Goal: Use online tool/utility: Utilize a website feature to perform a specific function

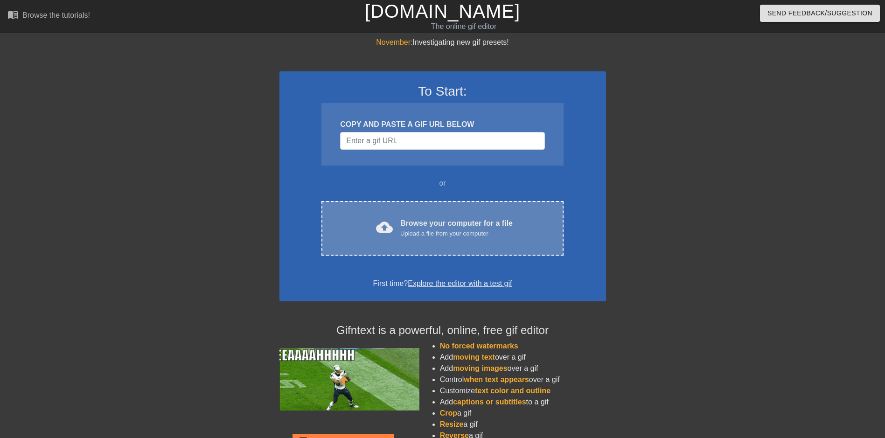
click at [489, 222] on div "Browse your computer for a file Upload a file from your computer" at bounding box center [456, 228] width 112 height 21
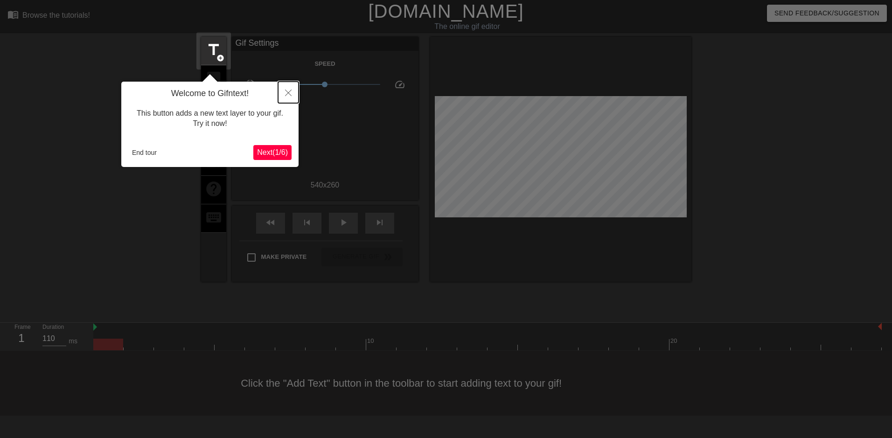
click at [287, 93] on icon "Close" at bounding box center [288, 93] width 7 height 7
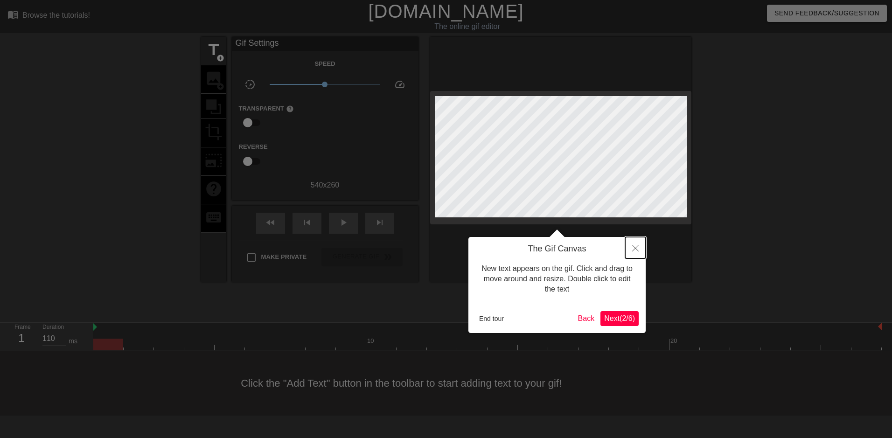
click at [634, 247] on icon "Close" at bounding box center [635, 248] width 7 height 7
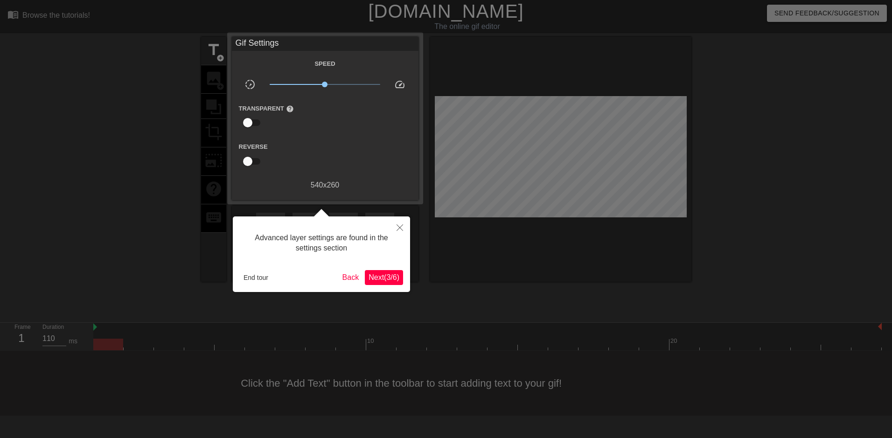
click at [325, 125] on div "Transparent help" at bounding box center [325, 117] width 187 height 29
click at [393, 279] on span "Next ( 3 / 6 )" at bounding box center [384, 277] width 31 height 8
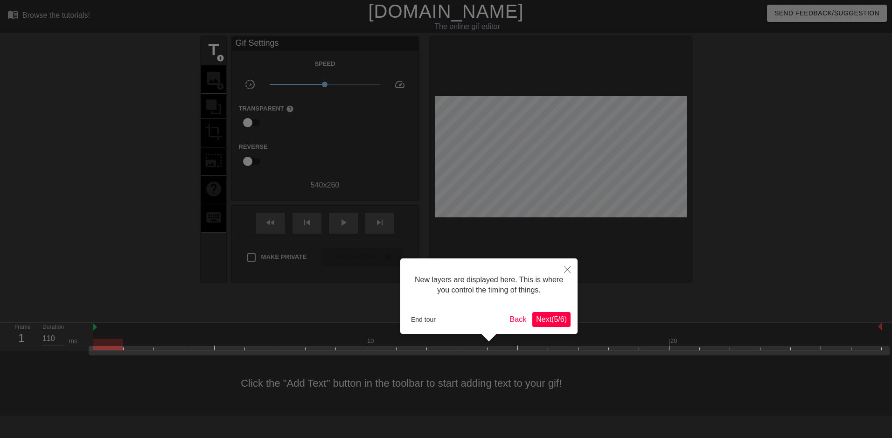
scroll to position [8, 0]
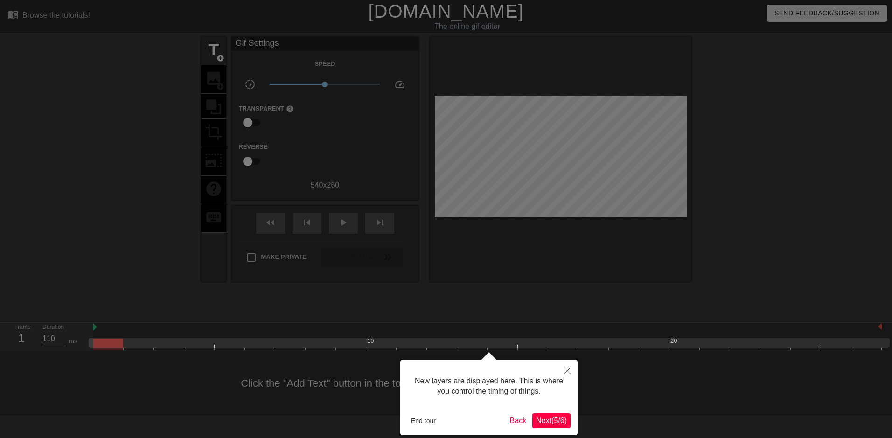
click at [544, 425] on span "Next ( 5 / 6 )" at bounding box center [551, 421] width 31 height 8
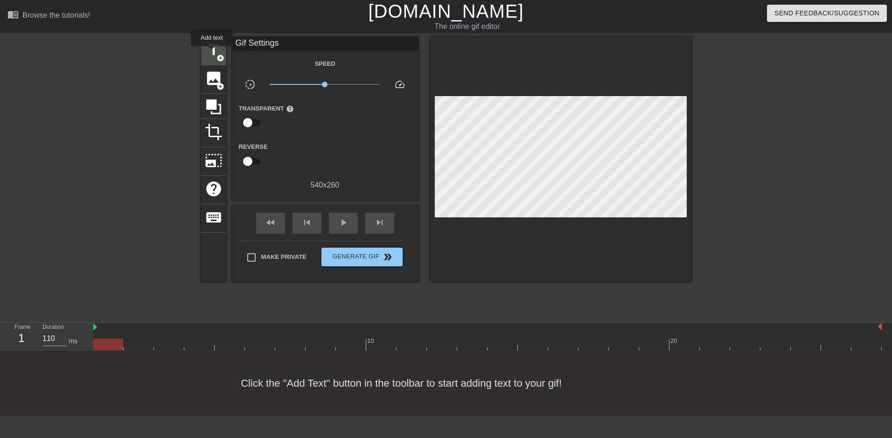
click at [212, 53] on span "title" at bounding box center [214, 50] width 18 height 18
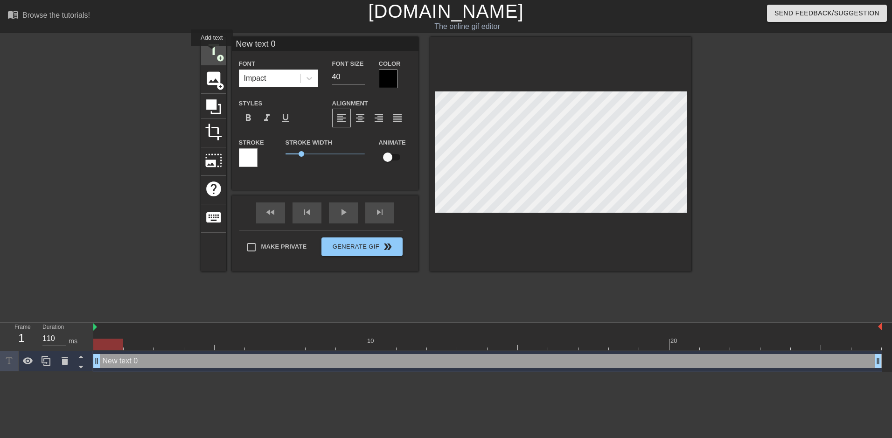
scroll to position [0, 0]
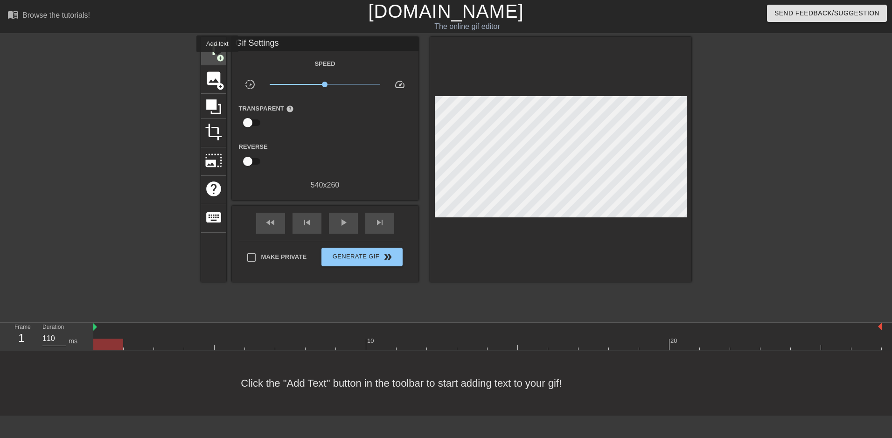
click at [217, 57] on span "add_circle" at bounding box center [221, 58] width 8 height 8
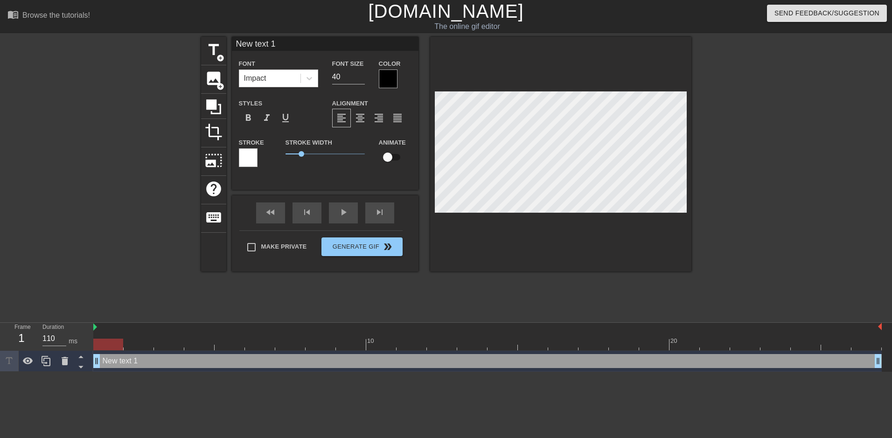
click at [139, 361] on div "New text 1 drag_handle drag_handle" at bounding box center [487, 361] width 789 height 14
drag, startPoint x: 139, startPoint y: 361, endPoint x: 111, endPoint y: 237, distance: 126.8
click at [102, 245] on div at bounding box center [120, 177] width 140 height 280
type input "New 1"
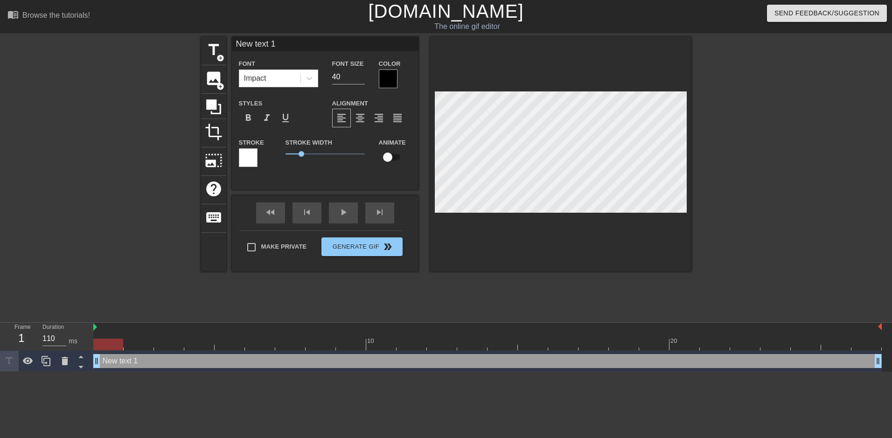
type textarea "New 1"
type input "New 1"
type textarea "New 1"
type input "Ne 1"
type textarea "Ne 1"
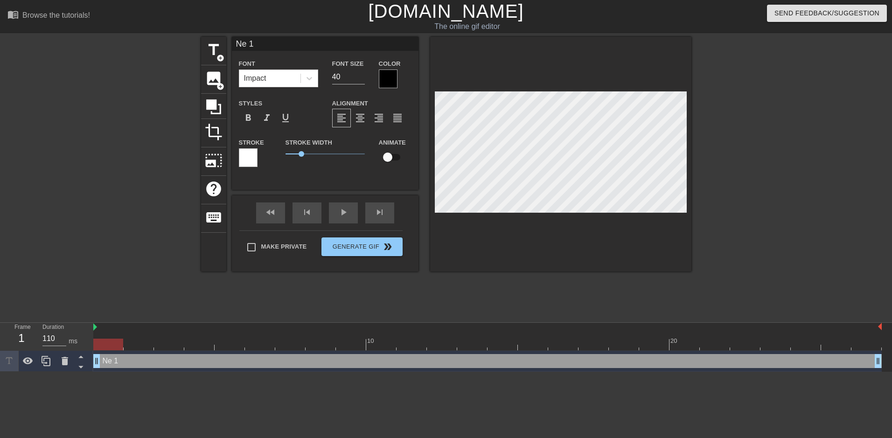
type input "N 1"
type textarea "N 1"
type input "1"
type textarea "1"
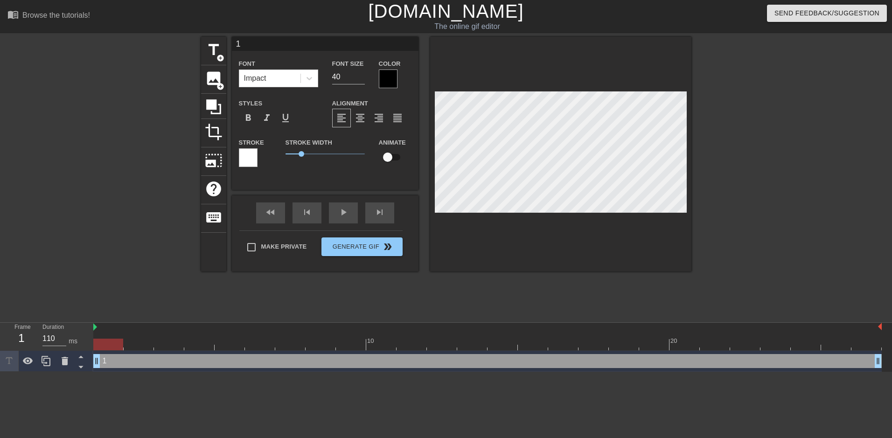
type input "1"
type textarea "1"
type input "I"
type textarea "I"
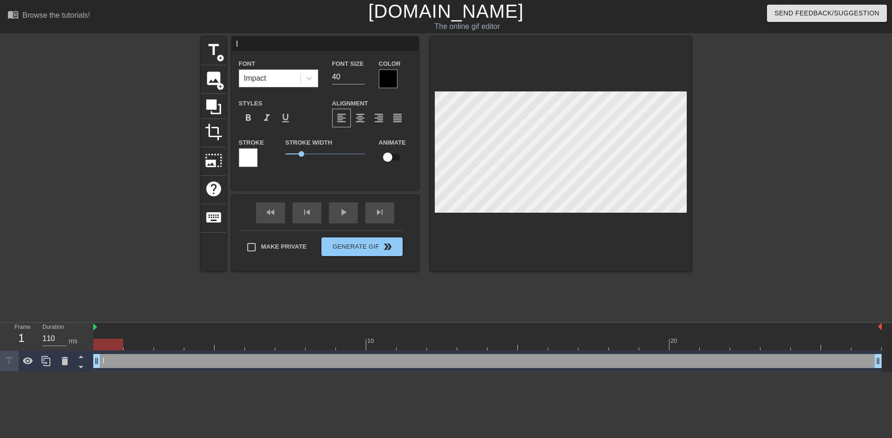
type input "IM"
type textarea "IM"
type input "IMA"
type textarea "IMA"
type input "[DEMOGRAPHIC_DATA]"
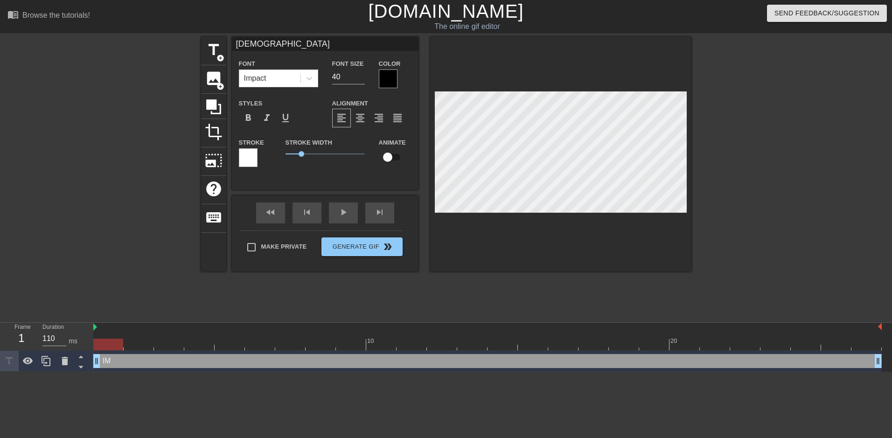
scroll to position [1, 1]
type textarea "[DEMOGRAPHIC_DATA]"
click at [386, 74] on div at bounding box center [388, 79] width 19 height 19
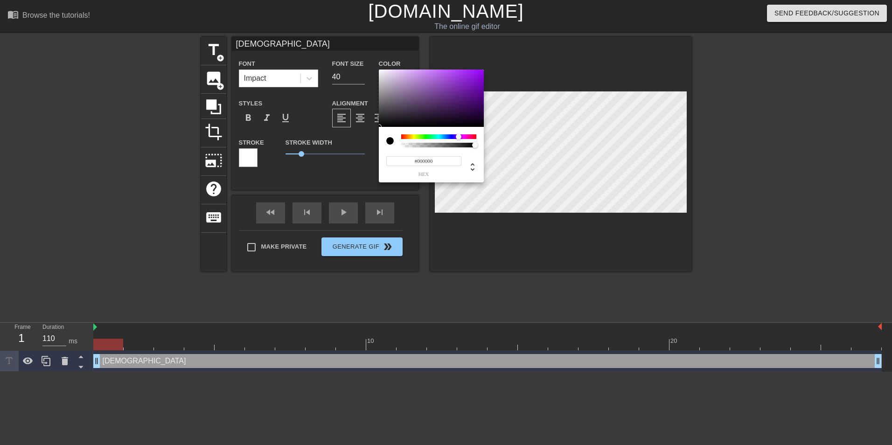
drag, startPoint x: 441, startPoint y: 135, endPoint x: 459, endPoint y: 136, distance: 17.8
click at [459, 136] on div at bounding box center [438, 136] width 75 height 5
type input "#9A00FF"
drag, startPoint x: 482, startPoint y: 78, endPoint x: 498, endPoint y: 60, distance: 24.8
click at [498, 60] on div "#9A00FF hex" at bounding box center [446, 222] width 892 height 445
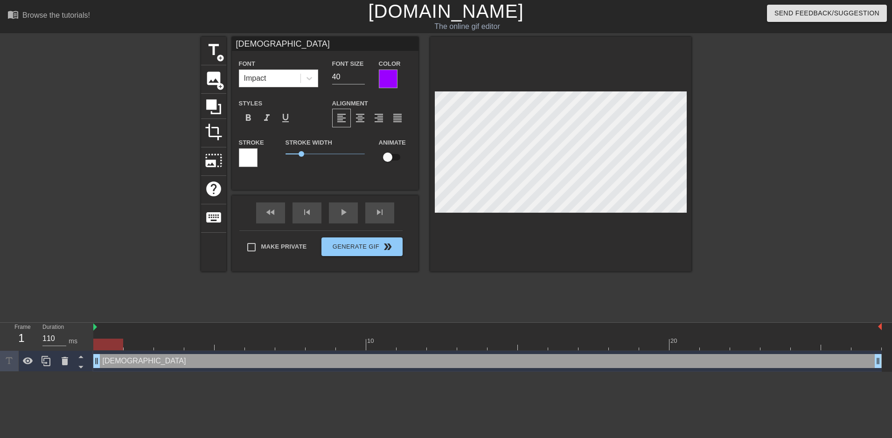
click at [251, 155] on div at bounding box center [248, 157] width 19 height 19
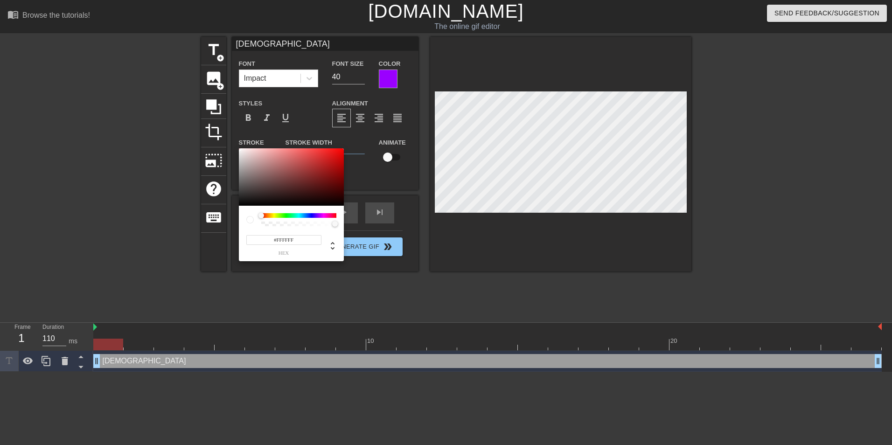
type input "255"
type input "0"
drag, startPoint x: 293, startPoint y: 223, endPoint x: -2, endPoint y: 240, distance: 294.9
click at [0, 240] on html "menu_book Browse the tutorials! [DOMAIN_NAME] The online gif editor Send Feedba…" at bounding box center [446, 186] width 892 height 372
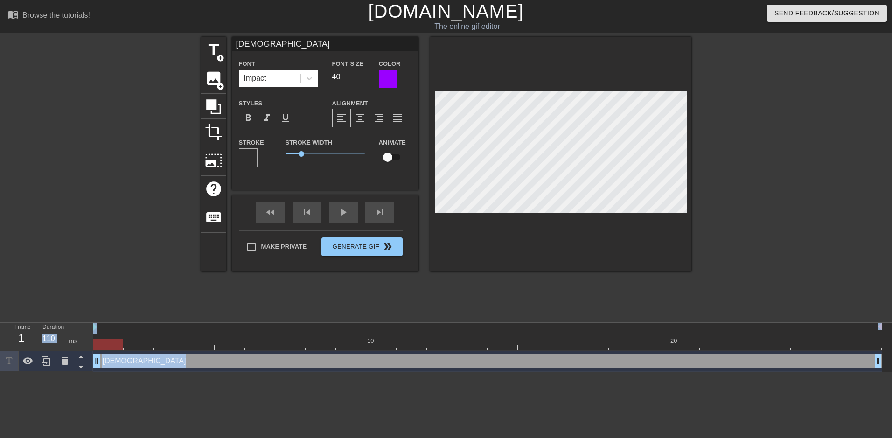
click at [390, 156] on input "checkbox" at bounding box center [387, 157] width 53 height 18
click at [394, 156] on input "checkbox" at bounding box center [396, 157] width 53 height 18
checkbox input "false"
drag, startPoint x: 302, startPoint y: 154, endPoint x: 267, endPoint y: 155, distance: 35.5
click at [267, 155] on div "Stroke Stroke Width 0 Animate" at bounding box center [325, 156] width 187 height 39
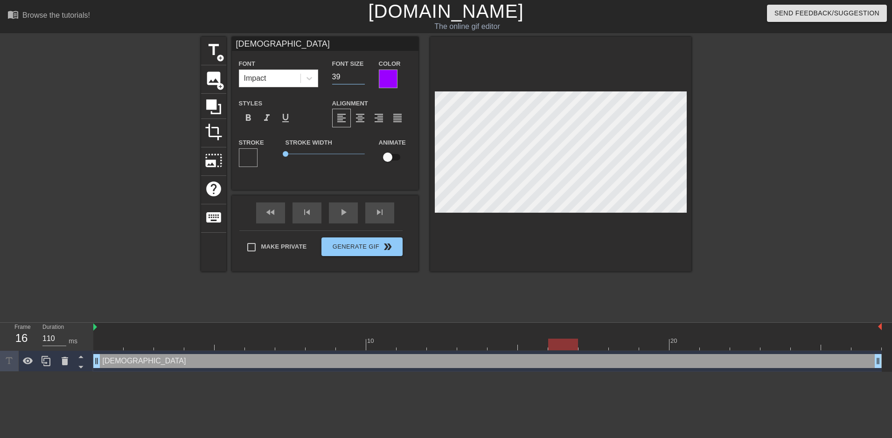
click at [361, 79] on input "39" at bounding box center [348, 77] width 33 height 15
click at [361, 79] on input "38" at bounding box center [348, 77] width 33 height 15
click at [361, 79] on input "37" at bounding box center [348, 77] width 33 height 15
click at [361, 79] on input "36" at bounding box center [348, 77] width 33 height 15
click at [361, 79] on input "35" at bounding box center [348, 77] width 33 height 15
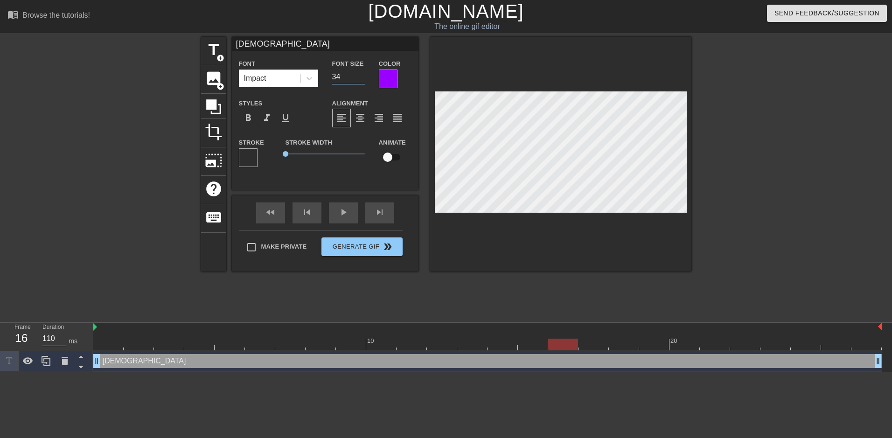
click at [361, 79] on input "34" at bounding box center [348, 77] width 33 height 15
click at [361, 79] on input "33" at bounding box center [348, 77] width 33 height 15
click at [361, 79] on input "32" at bounding box center [348, 77] width 33 height 15
click at [361, 79] on input "31" at bounding box center [348, 77] width 33 height 15
click at [361, 79] on input "30" at bounding box center [348, 77] width 33 height 15
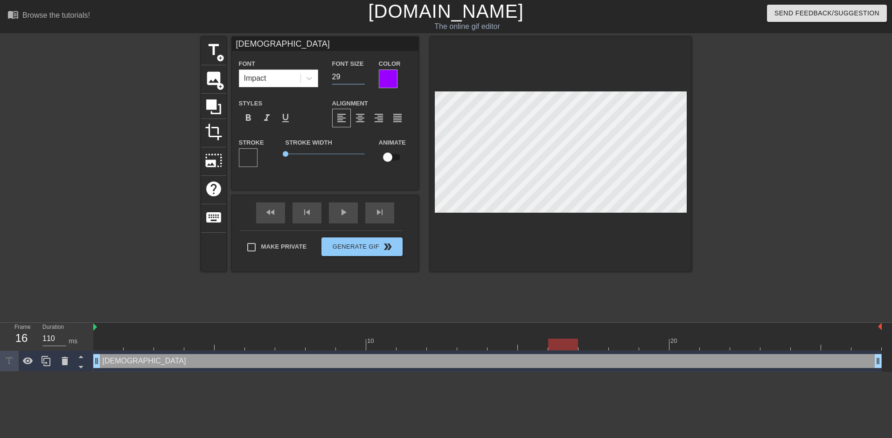
click at [361, 79] on input "29" at bounding box center [348, 77] width 33 height 15
click at [362, 119] on span "format_align_center" at bounding box center [360, 117] width 11 height 11
type input "28"
click at [362, 80] on input "28" at bounding box center [348, 77] width 33 height 15
click at [104, 340] on div at bounding box center [487, 345] width 789 height 12
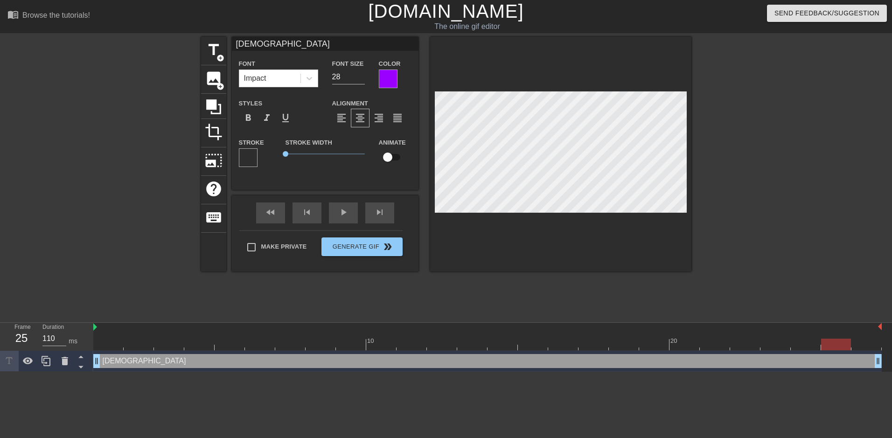
drag, startPoint x: 137, startPoint y: 343, endPoint x: 834, endPoint y: 343, distance: 696.7
click at [834, 343] on div at bounding box center [487, 345] width 789 height 12
click at [246, 157] on div at bounding box center [248, 157] width 19 height 19
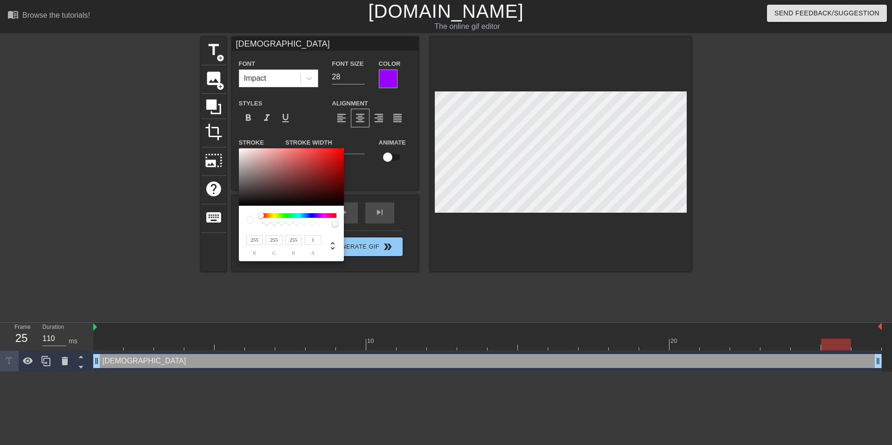
drag, startPoint x: 308, startPoint y: 225, endPoint x: 378, endPoint y: 225, distance: 70.0
click at [378, 225] on div "255 r 255 g 255 b 1 a" at bounding box center [446, 222] width 892 height 445
type input "0.98"
click at [334, 223] on div at bounding box center [333, 224] width 6 height 6
type input "33"
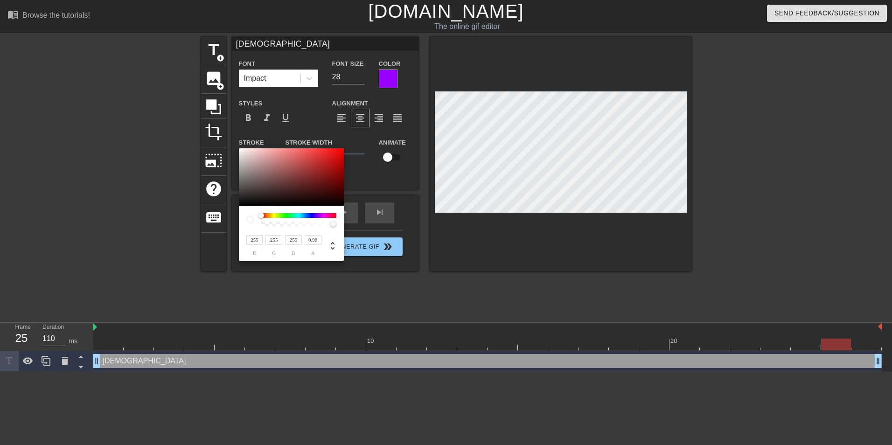
type input "30"
type input "31"
type input "25"
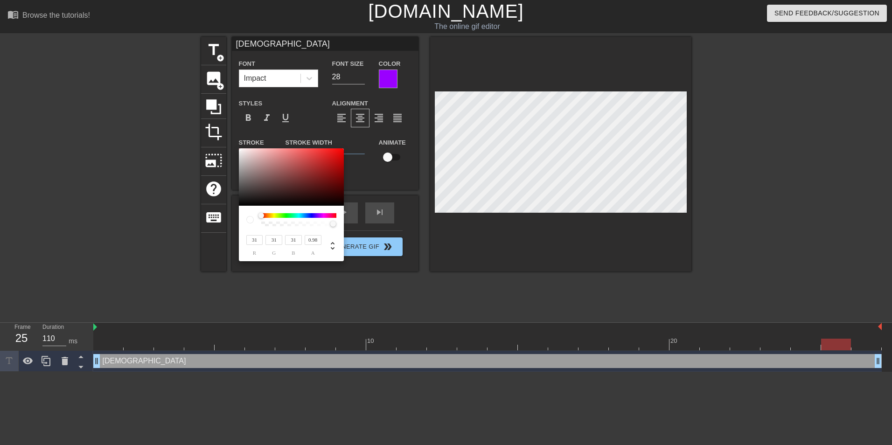
type input "20"
type input "23"
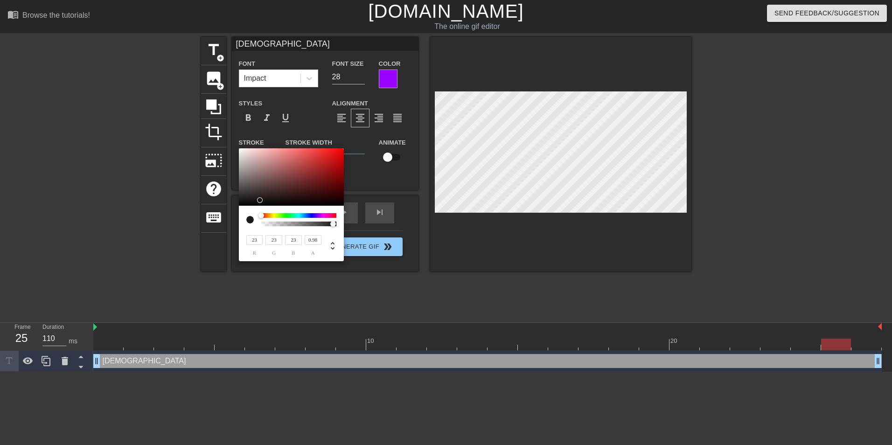
type input "21"
type input "17"
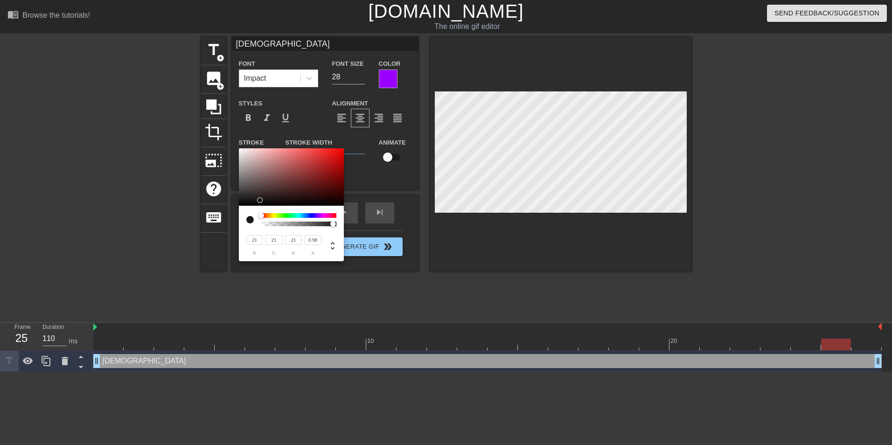
type input "17"
type input "3"
type input "0"
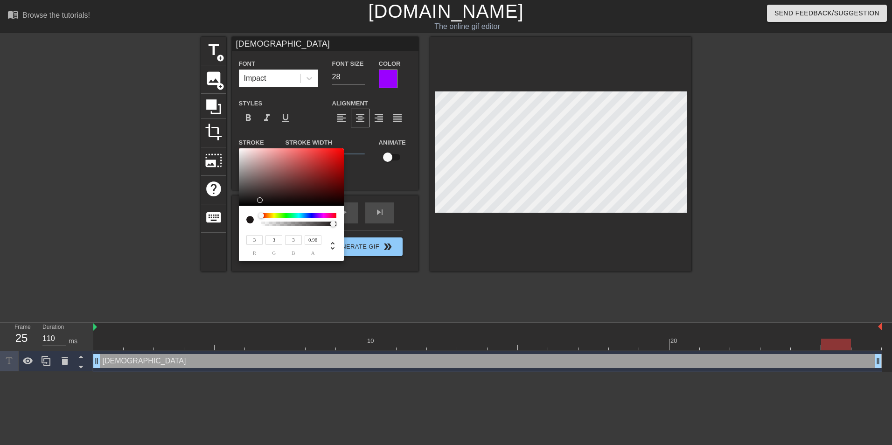
type input "0"
drag, startPoint x: 243, startPoint y: 198, endPoint x: 238, endPoint y: 220, distance: 22.0
click at [239, 220] on div "0 r 0 g 0 b 0.98 a" at bounding box center [291, 204] width 105 height 113
type input "1"
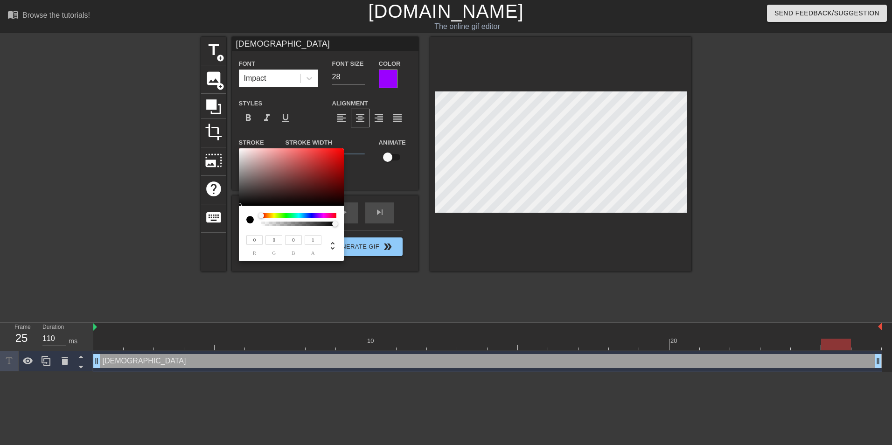
drag, startPoint x: 316, startPoint y: 225, endPoint x: 474, endPoint y: 225, distance: 157.3
click at [474, 225] on div "0 r 0 g 0 b 1 a" at bounding box center [446, 222] width 892 height 445
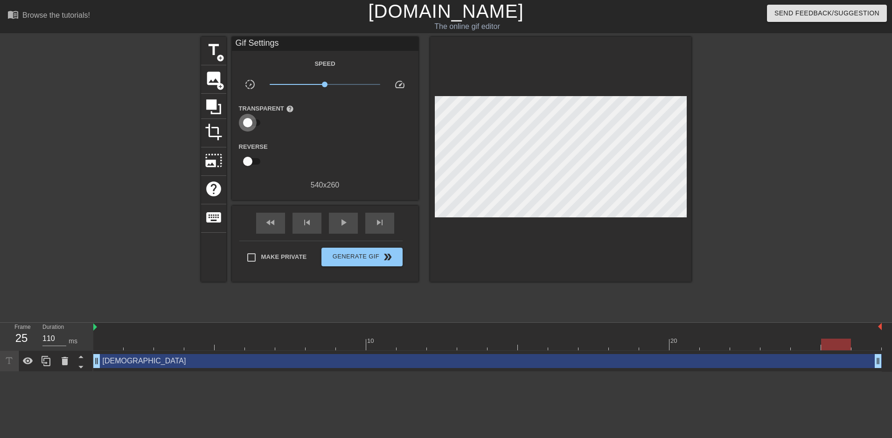
click at [251, 122] on input "checkbox" at bounding box center [247, 123] width 53 height 18
checkbox input "true"
click at [323, 125] on div at bounding box center [325, 123] width 19 height 19
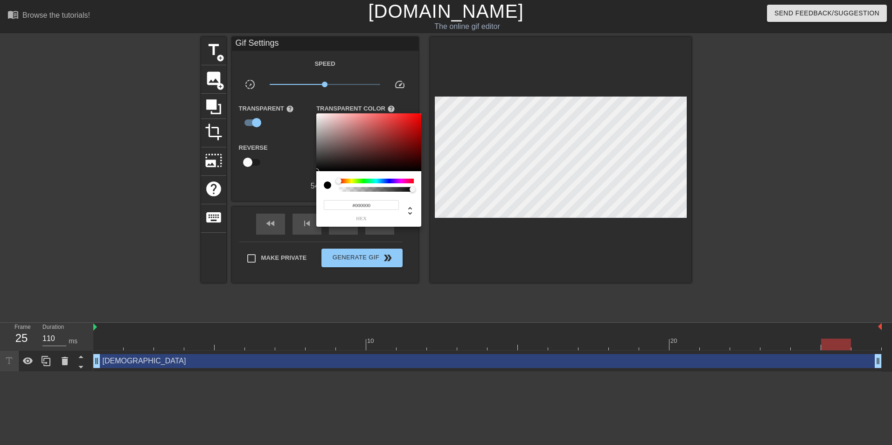
type input "0"
drag, startPoint x: 410, startPoint y: 189, endPoint x: 324, endPoint y: 189, distance: 85.4
click at [324, 189] on div at bounding box center [369, 185] width 90 height 13
click at [279, 176] on div at bounding box center [446, 222] width 892 height 445
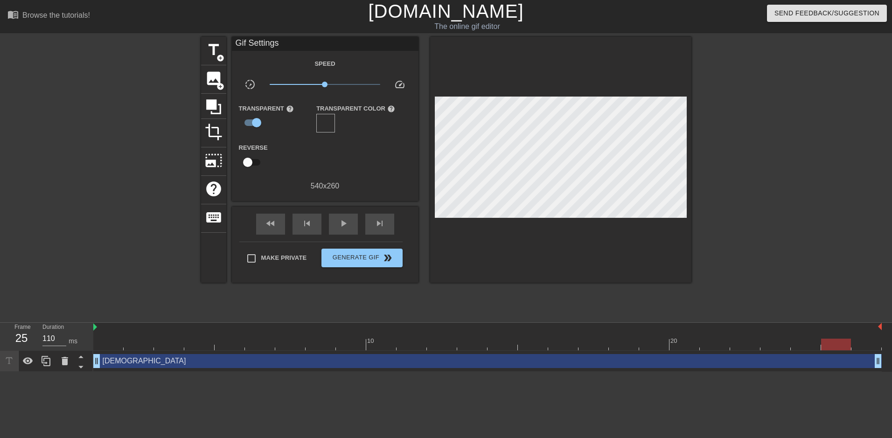
click at [249, 163] on input "checkbox" at bounding box center [247, 163] width 53 height 18
click at [249, 163] on input "checkbox" at bounding box center [256, 163] width 53 height 18
click at [249, 163] on input "checkbox" at bounding box center [247, 163] width 53 height 18
click at [249, 163] on input "checkbox" at bounding box center [256, 163] width 53 height 18
checkbox input "false"
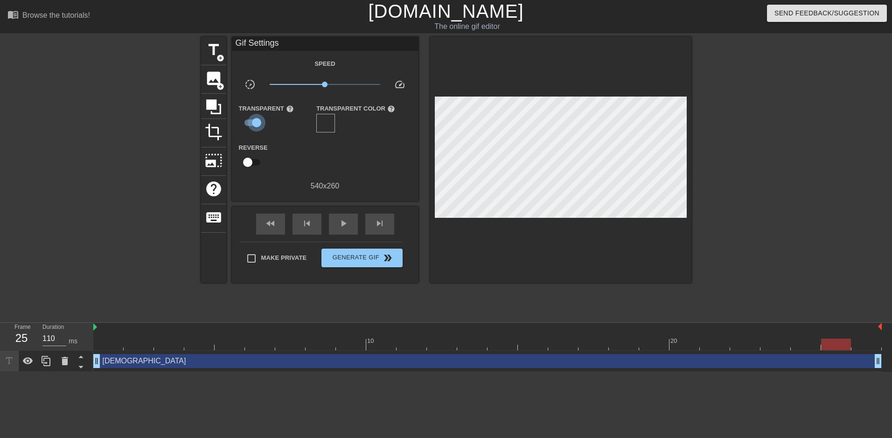
click at [256, 124] on input "checkbox" at bounding box center [256, 123] width 53 height 18
checkbox input "false"
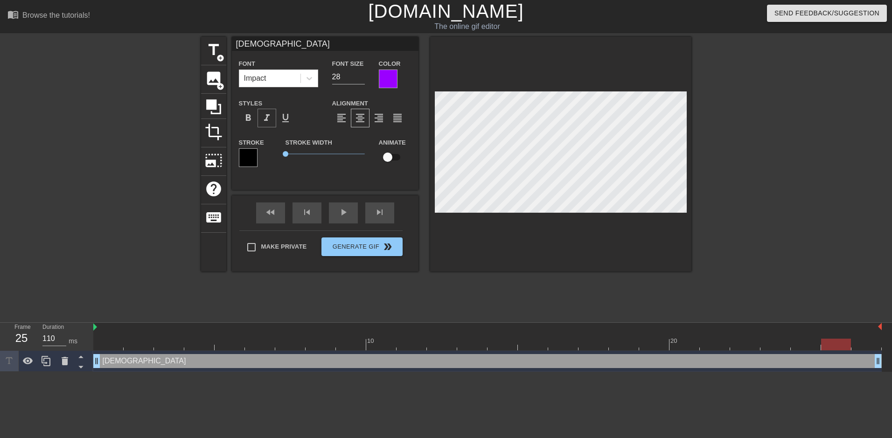
click at [274, 121] on div "format_italic" at bounding box center [267, 118] width 19 height 19
click at [286, 118] on span "format_underline" at bounding box center [285, 117] width 11 height 11
click at [250, 118] on span "format_bold" at bounding box center [248, 117] width 11 height 11
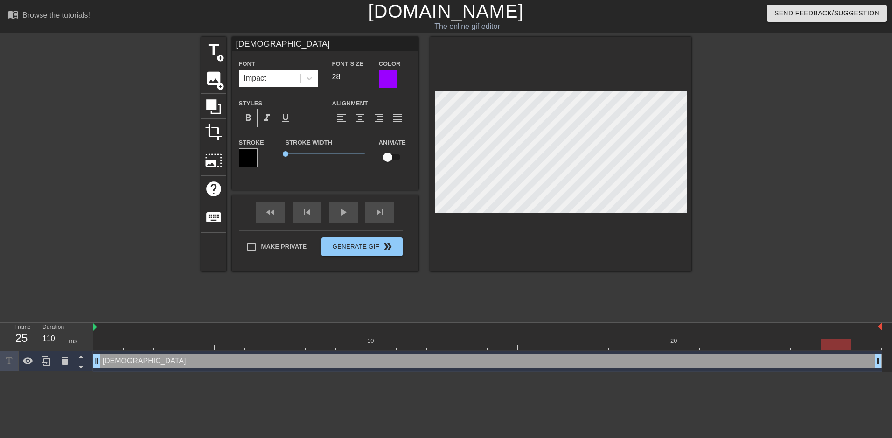
click at [250, 118] on span "format_bold" at bounding box center [248, 117] width 11 height 11
click at [392, 158] on input "checkbox" at bounding box center [387, 157] width 53 height 18
checkbox input "true"
click at [98, 349] on div at bounding box center [487, 345] width 789 height 12
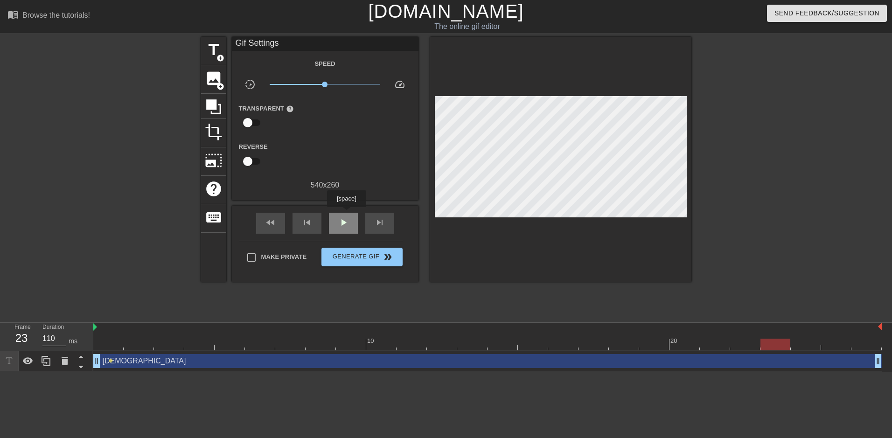
click at [346, 214] on div "play_arrow" at bounding box center [343, 223] width 29 height 21
click at [217, 133] on span "crop" at bounding box center [214, 132] width 18 height 18
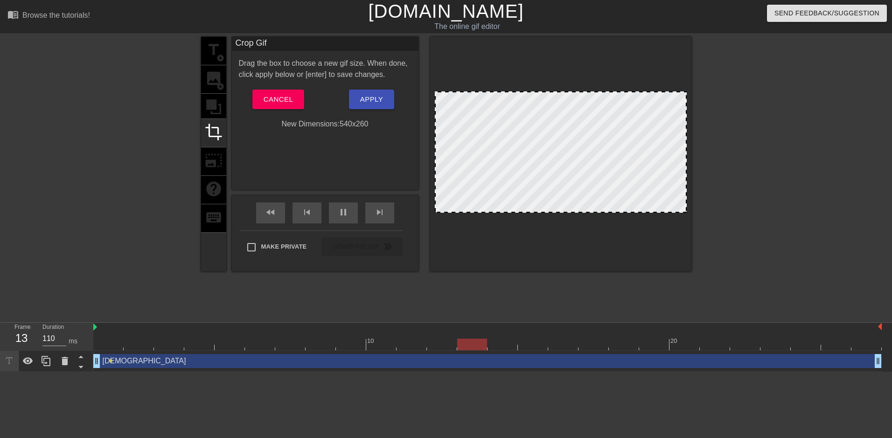
click at [217, 105] on div "title add_circle image add_circle crop photo_size_select_large help keyboard" at bounding box center [213, 154] width 25 height 235
click at [272, 104] on span "Cancel" at bounding box center [278, 99] width 29 height 12
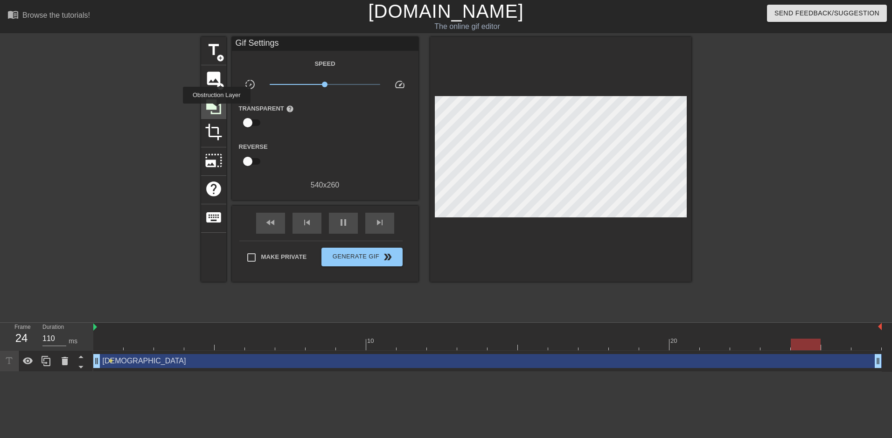
click at [217, 110] on icon at bounding box center [214, 107] width 18 height 18
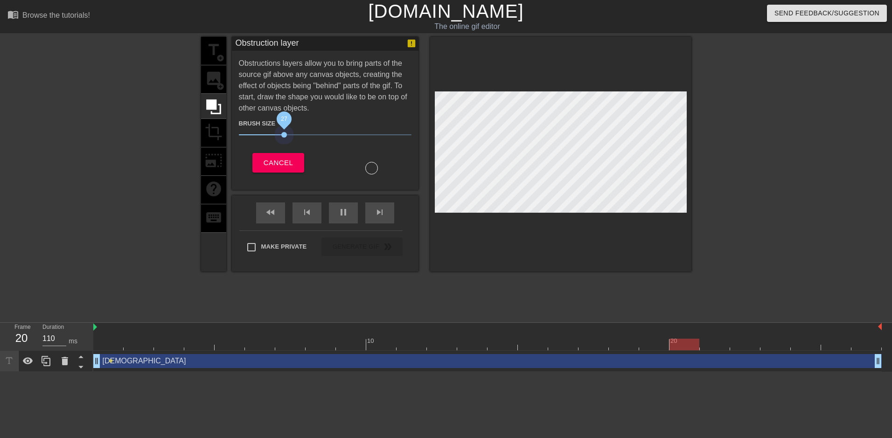
click at [284, 136] on span "27" at bounding box center [325, 134] width 173 height 11
drag, startPoint x: 287, startPoint y: 134, endPoint x: 239, endPoint y: 135, distance: 48.1
click at [239, 135] on span "11" at bounding box center [325, 134] width 173 height 11
drag, startPoint x: 244, startPoint y: 135, endPoint x: 315, endPoint y: 134, distance: 70.5
click at [314, 134] on span "39" at bounding box center [325, 134] width 173 height 11
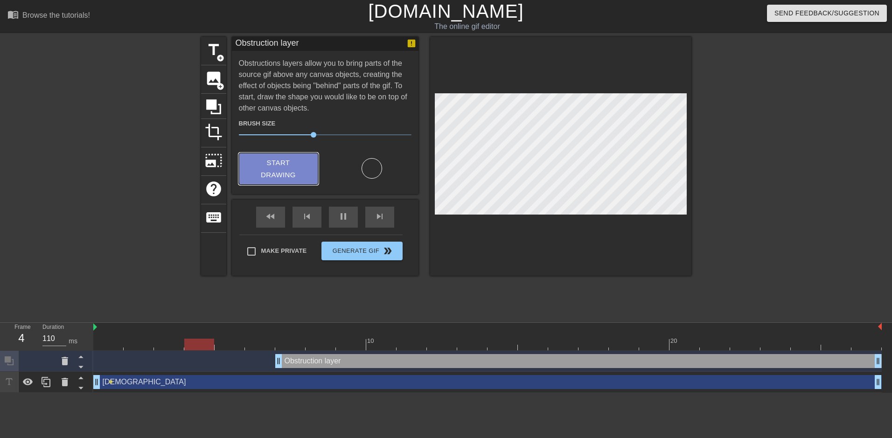
click at [294, 165] on span "Start Drawing" at bounding box center [278, 169] width 57 height 25
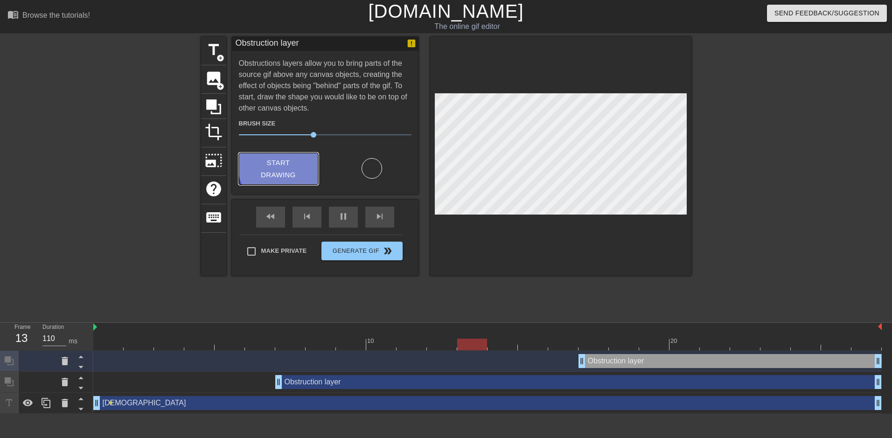
click at [294, 161] on span "Start Drawing" at bounding box center [278, 169] width 57 height 25
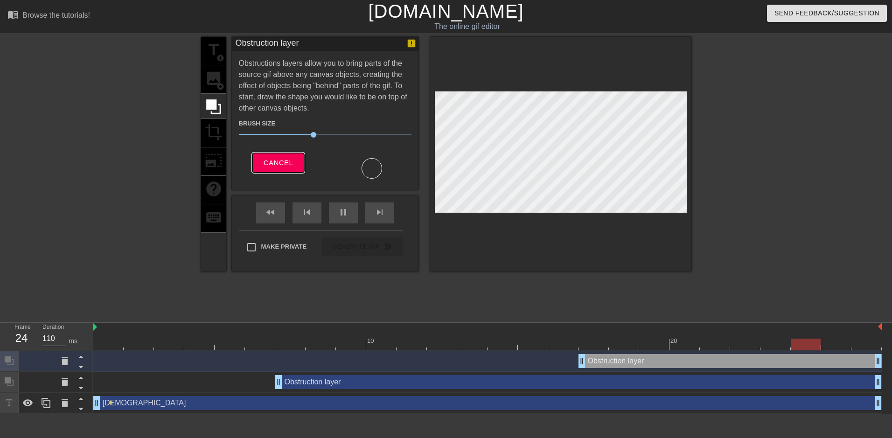
click at [285, 165] on span "Cancel" at bounding box center [278, 163] width 29 height 12
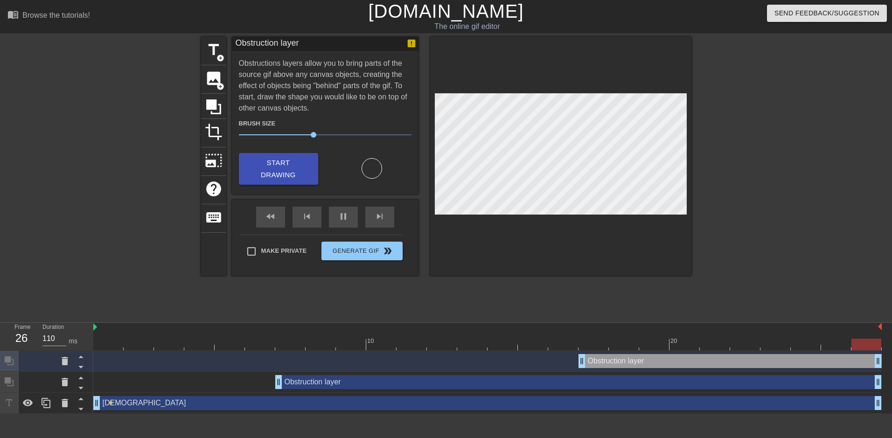
click at [619, 365] on div "Obstruction layer drag_handle drag_handle" at bounding box center [730, 361] width 303 height 14
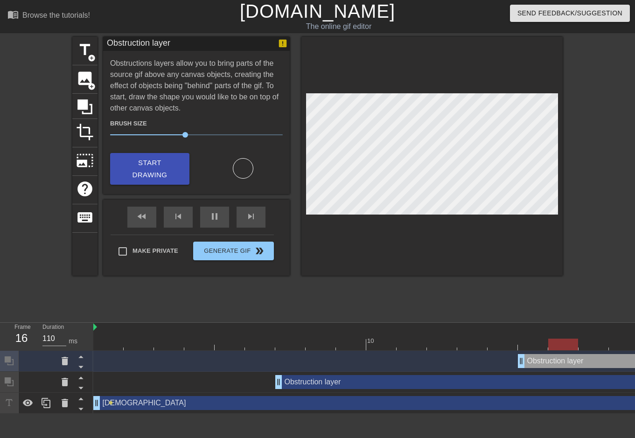
click at [549, 347] on div "10 20 Obstruction layer drag_handle drag_handle Obstruction layer drag_handle d…" at bounding box center [364, 368] width 542 height 91
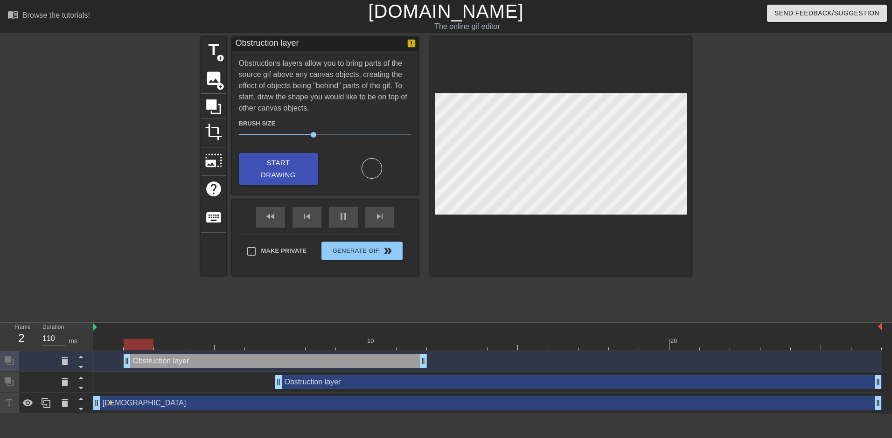
drag, startPoint x: 586, startPoint y: 362, endPoint x: 112, endPoint y: 351, distance: 474.3
click at [112, 352] on div "Obstruction layer drag_handle drag_handle" at bounding box center [487, 361] width 789 height 21
click at [66, 364] on icon at bounding box center [65, 361] width 7 height 8
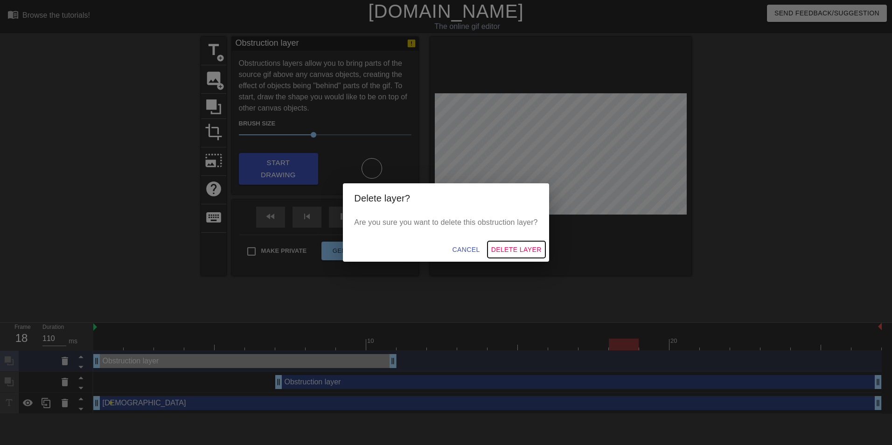
click at [510, 251] on span "Delete Layer" at bounding box center [516, 250] width 50 height 12
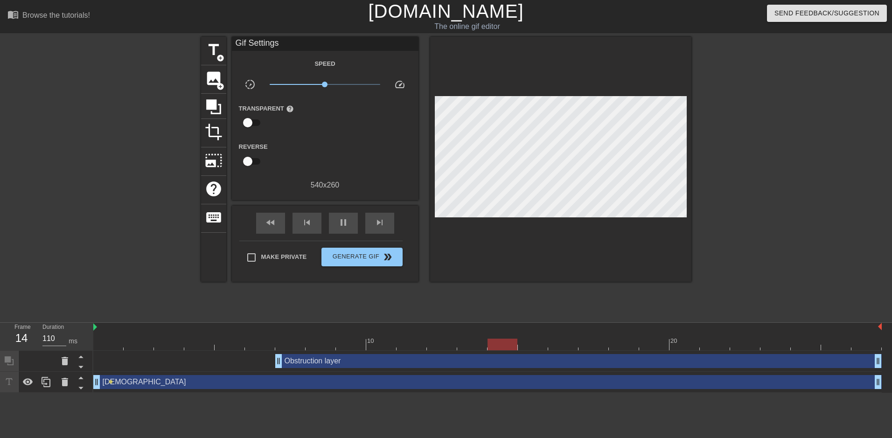
click at [336, 364] on div "Obstruction layer drag_handle drag_handle" at bounding box center [578, 361] width 607 height 14
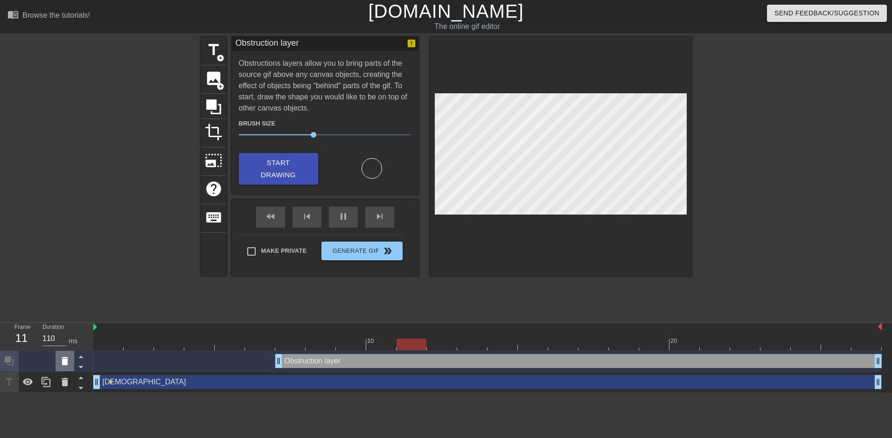
click at [64, 359] on icon at bounding box center [64, 361] width 11 height 11
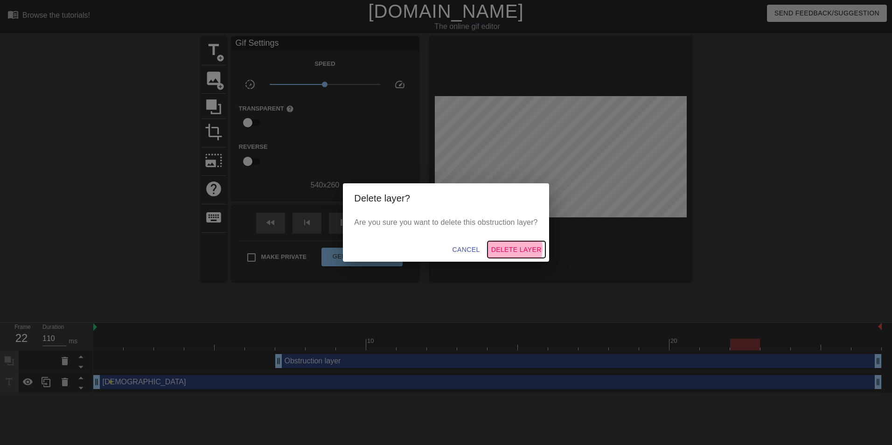
click at [511, 249] on span "Delete Layer" at bounding box center [516, 250] width 50 height 12
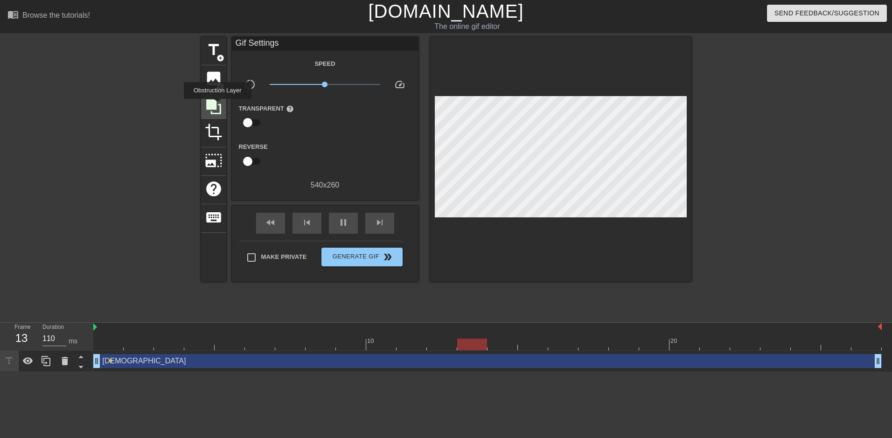
click at [217, 105] on icon at bounding box center [214, 107] width 18 height 18
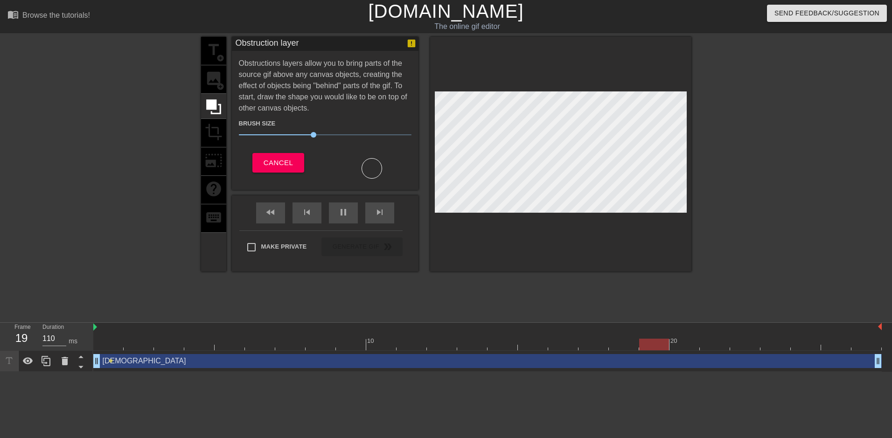
click at [211, 82] on div "title add_circle image add_circle crop photo_size_select_large help keyboard" at bounding box center [213, 154] width 25 height 235
click at [217, 111] on icon at bounding box center [214, 107] width 18 height 18
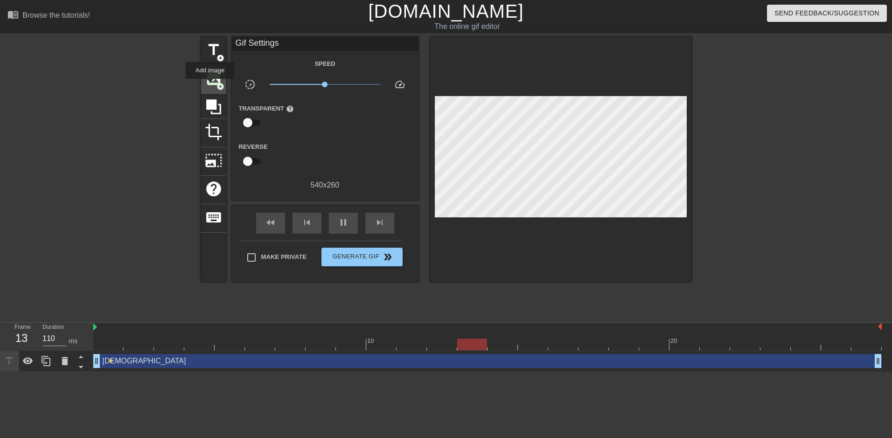
click at [210, 85] on span "image" at bounding box center [214, 79] width 18 height 18
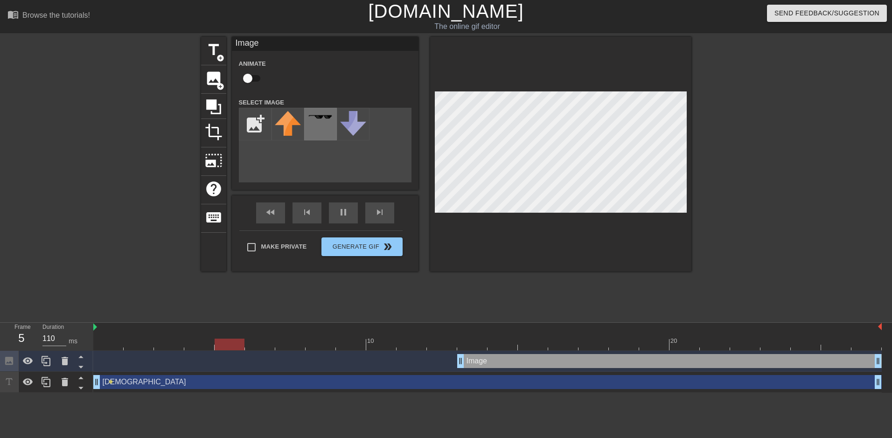
click at [320, 121] on div at bounding box center [320, 124] width 33 height 33
click at [68, 362] on icon at bounding box center [64, 361] width 11 height 11
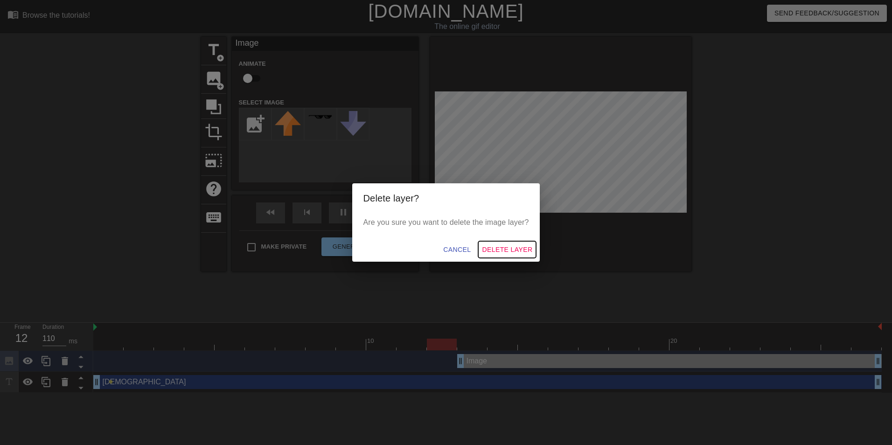
click at [517, 246] on span "Delete Layer" at bounding box center [507, 250] width 50 height 12
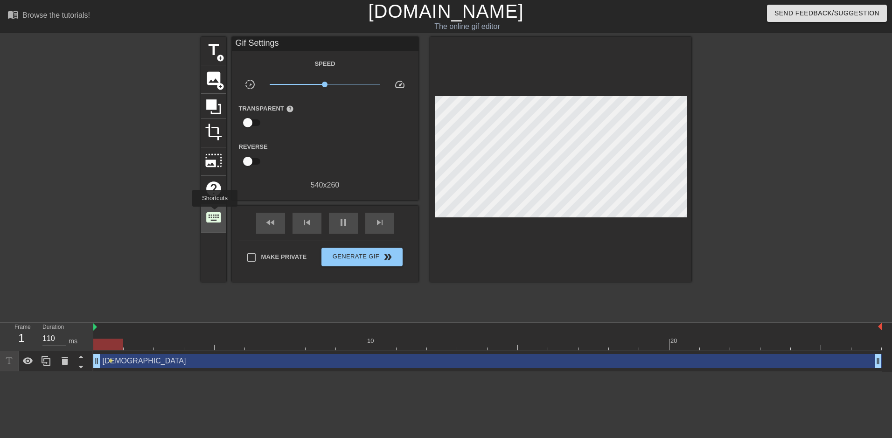
click at [215, 213] on span "keyboard" at bounding box center [214, 218] width 18 height 18
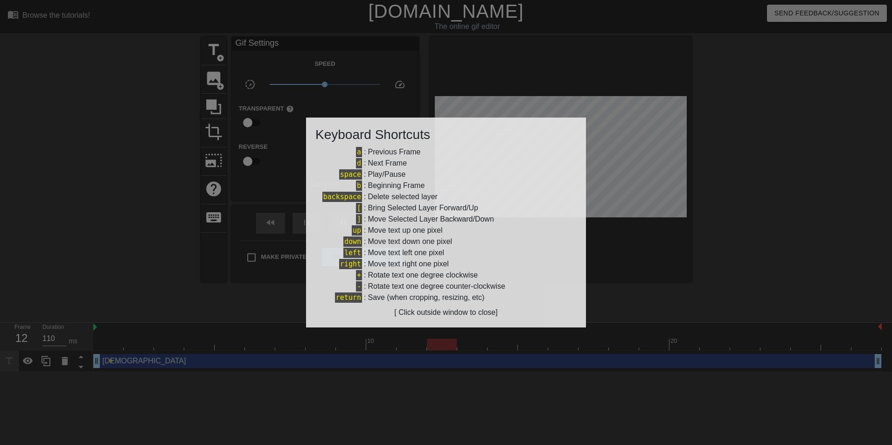
click at [215, 213] on div at bounding box center [446, 222] width 892 height 445
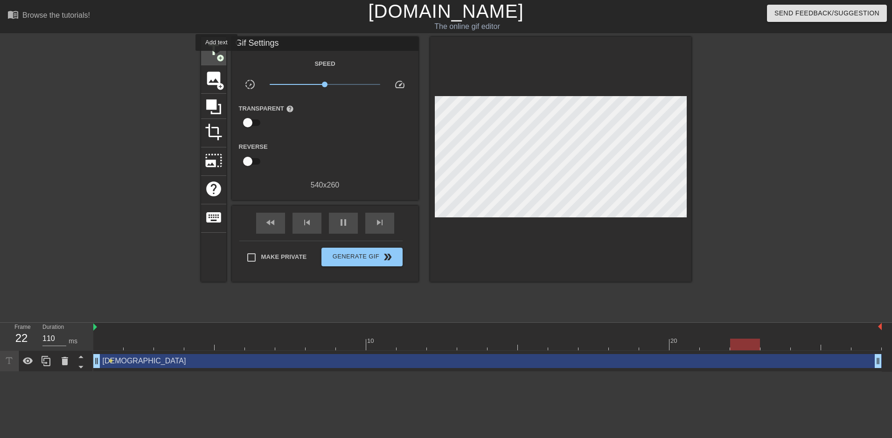
click at [217, 57] on span "add_circle" at bounding box center [221, 58] width 8 height 8
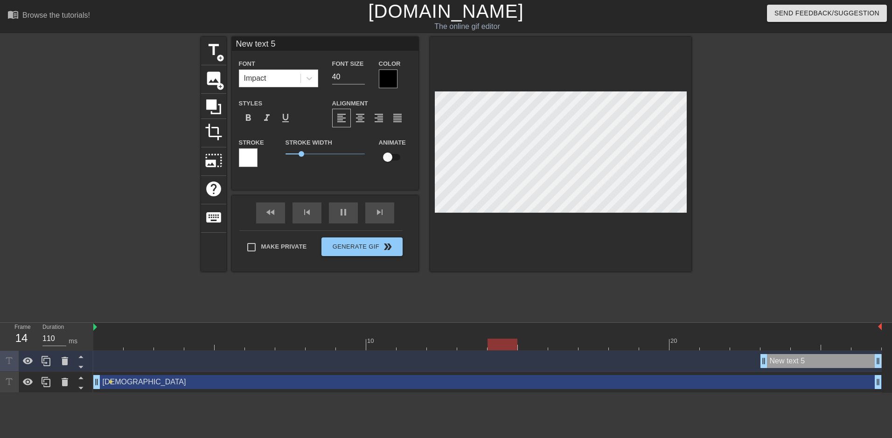
type input "[DEMOGRAPHIC_DATA]"
type input "28"
checkbox input "true"
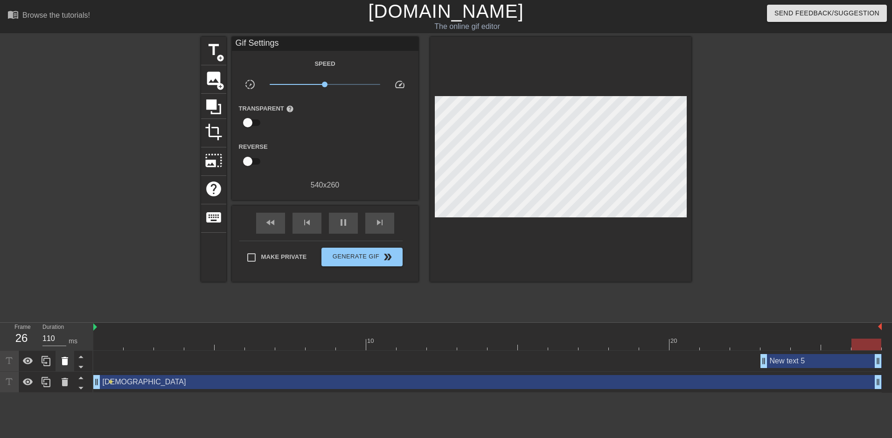
click at [69, 366] on icon at bounding box center [64, 361] width 11 height 11
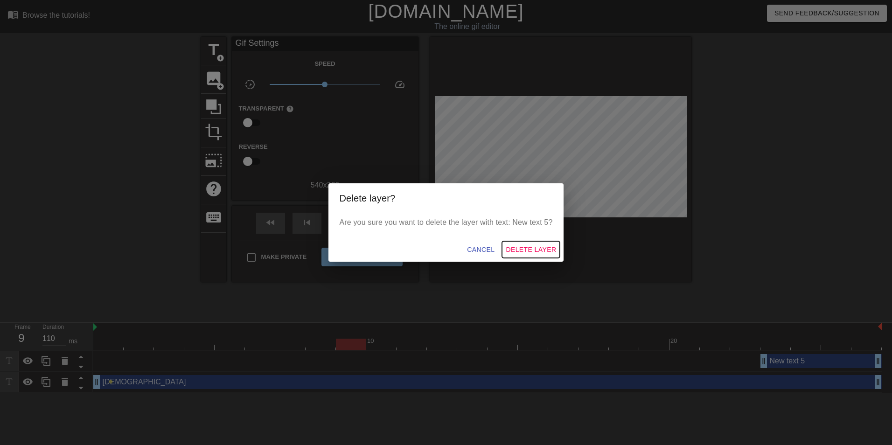
click at [532, 250] on span "Delete Layer" at bounding box center [531, 250] width 50 height 12
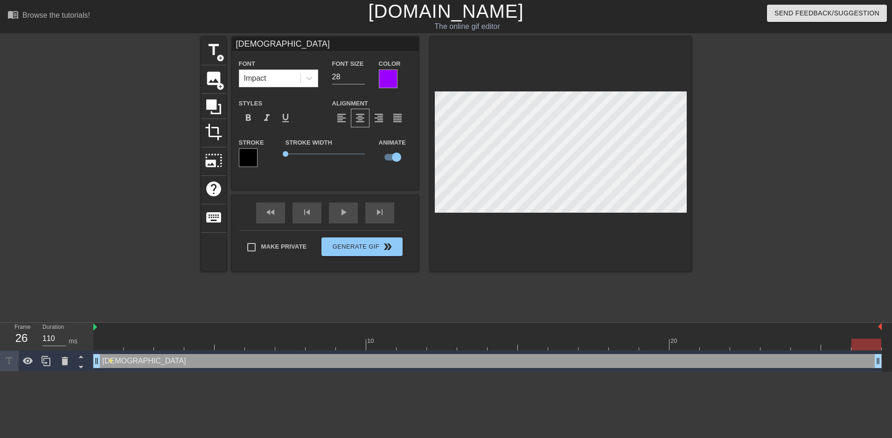
click at [243, 155] on div at bounding box center [248, 157] width 19 height 19
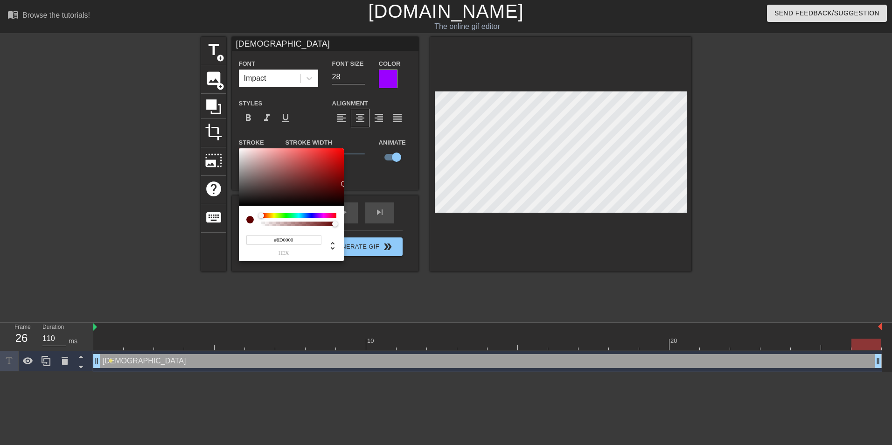
drag, startPoint x: 272, startPoint y: 196, endPoint x: 356, endPoint y: 171, distance: 87.3
click at [354, 173] on div "#8D0000 hex" at bounding box center [446, 222] width 892 height 445
drag, startPoint x: 340, startPoint y: 171, endPoint x: 352, endPoint y: 140, distance: 33.5
click at [352, 140] on div "#FF0000 hex" at bounding box center [446, 222] width 892 height 445
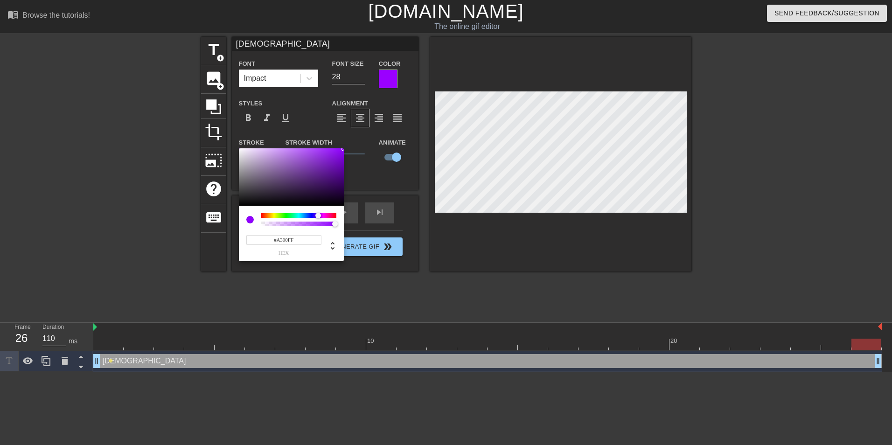
type input "#AD00FF"
drag, startPoint x: 278, startPoint y: 215, endPoint x: 320, endPoint y: 213, distance: 41.6
click at [320, 213] on div at bounding box center [323, 216] width 6 height 6
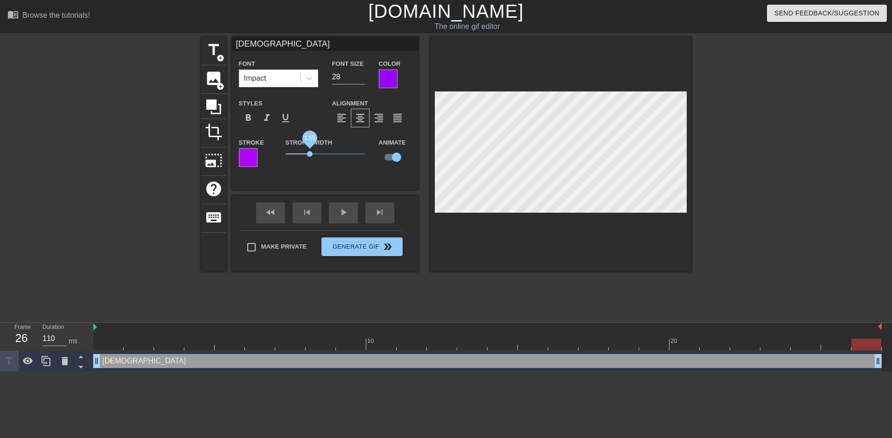
click at [309, 151] on span "1.55" at bounding box center [325, 153] width 79 height 11
click at [255, 162] on div at bounding box center [248, 157] width 19 height 19
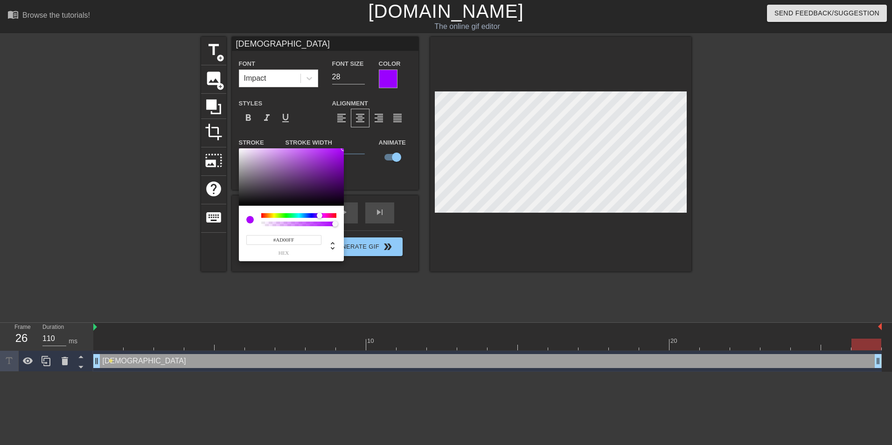
drag, startPoint x: 298, startPoint y: 212, endPoint x: 225, endPoint y: 212, distance: 73.3
click at [225, 212] on div "#AD00FF hex" at bounding box center [446, 222] width 892 height 445
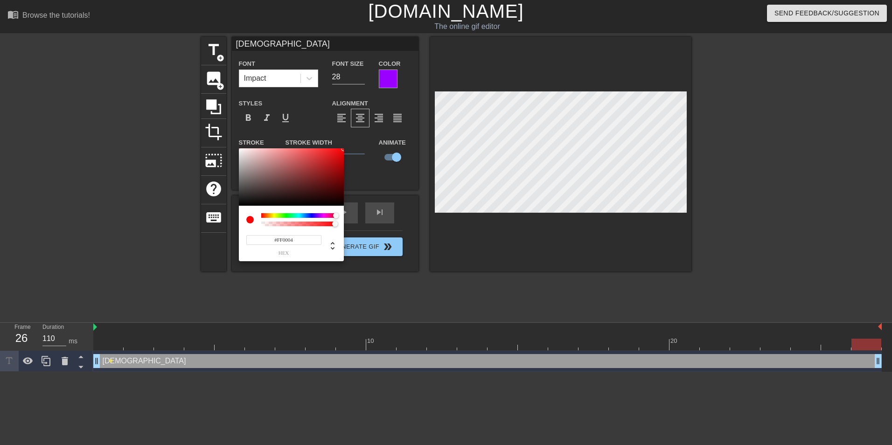
click at [340, 214] on div at bounding box center [339, 216] width 6 height 6
type input "255"
type input "0"
drag, startPoint x: 334, startPoint y: 224, endPoint x: 220, endPoint y: 225, distance: 114.3
click at [220, 225] on div "255 r 0 g 4 b 0 a" at bounding box center [446, 222] width 892 height 445
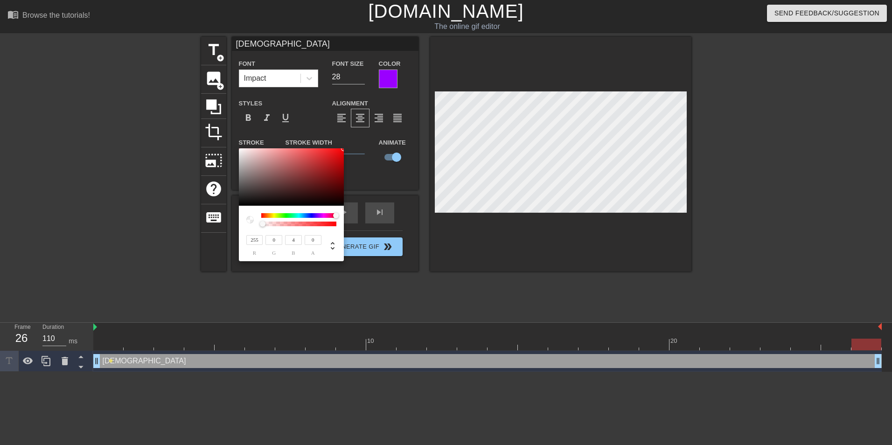
click at [259, 239] on input "255" at bounding box center [254, 240] width 17 height 10
type input "25"
type input "1"
type input "2"
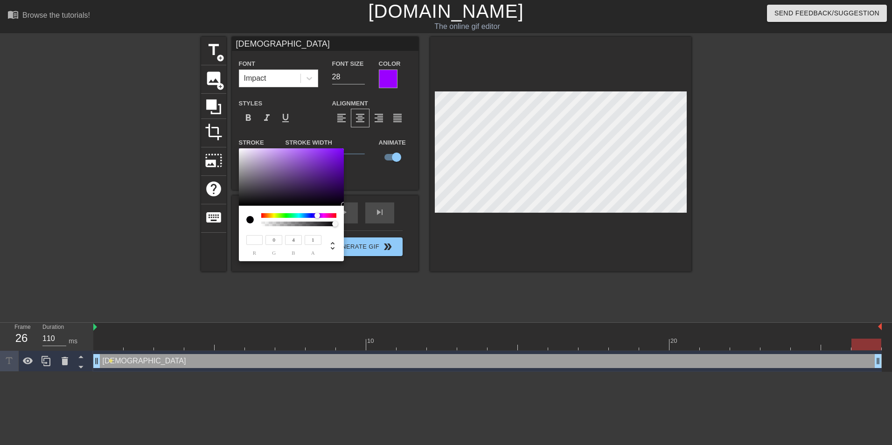
type input "2"
type input "1"
drag, startPoint x: 333, startPoint y: 224, endPoint x: 352, endPoint y: 222, distance: 18.8
click at [352, 222] on div "2 r 0 g 4 b 1 a" at bounding box center [446, 222] width 892 height 445
click at [258, 240] on input "2" at bounding box center [254, 240] width 17 height 10
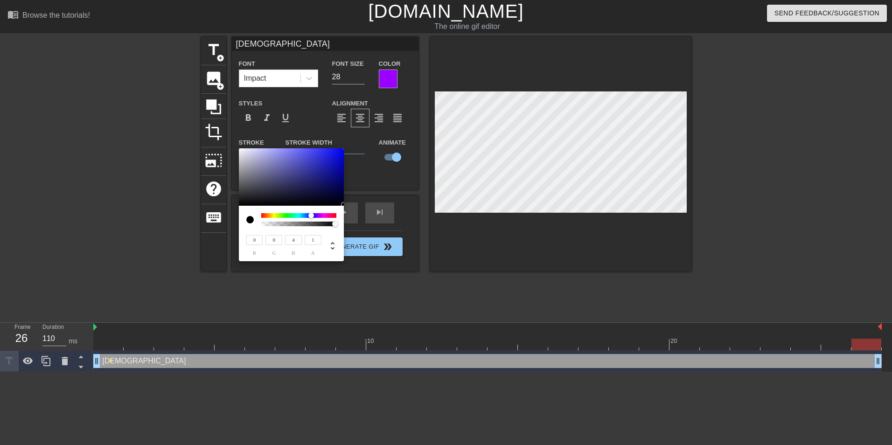
type input "0"
click at [295, 239] on input "4" at bounding box center [293, 240] width 17 height 10
type input "0"
click at [316, 238] on input "1" at bounding box center [313, 240] width 17 height 10
drag, startPoint x: 321, startPoint y: 225, endPoint x: 368, endPoint y: 223, distance: 47.7
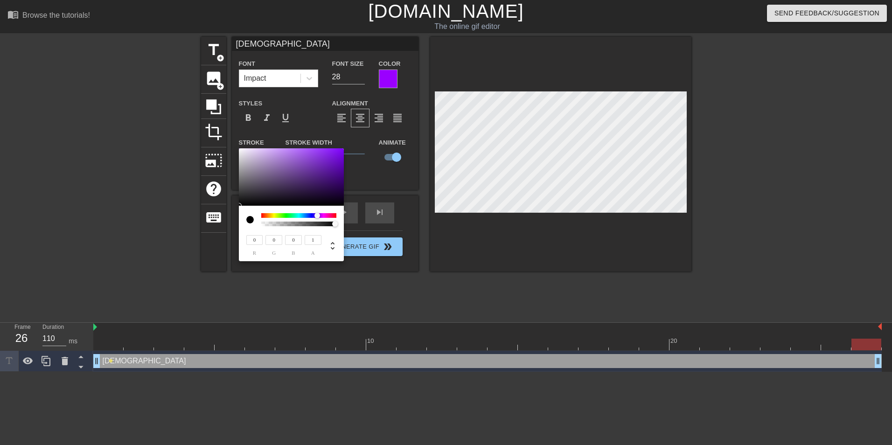
click at [365, 225] on div "0 r 0 g 0 b 1 a" at bounding box center [446, 222] width 892 height 445
type input "0.56"
click at [303, 225] on div at bounding box center [303, 224] width 6 height 6
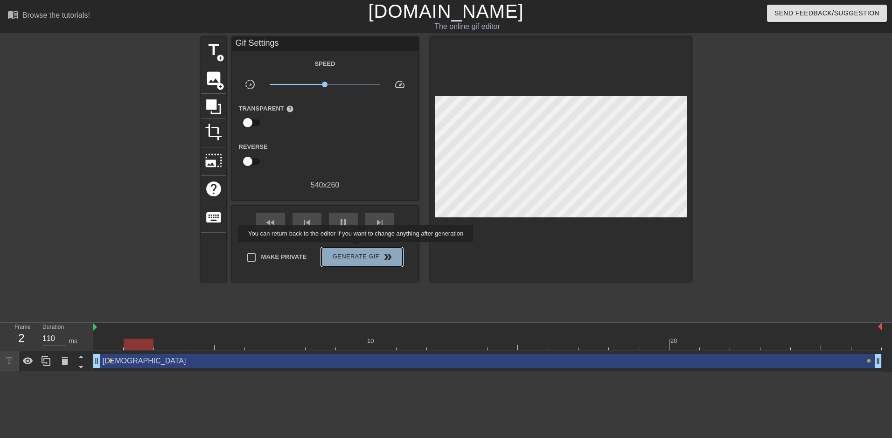
click at [357, 249] on button "Generate Gif double_arrow" at bounding box center [362, 257] width 81 height 19
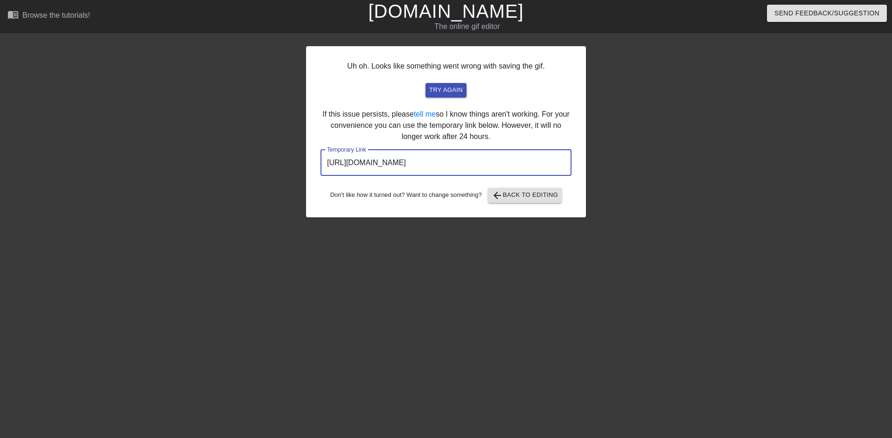
click at [528, 162] on input "[URL][DOMAIN_NAME]" at bounding box center [446, 163] width 251 height 26
click at [450, 91] on span "try again" at bounding box center [446, 90] width 34 height 11
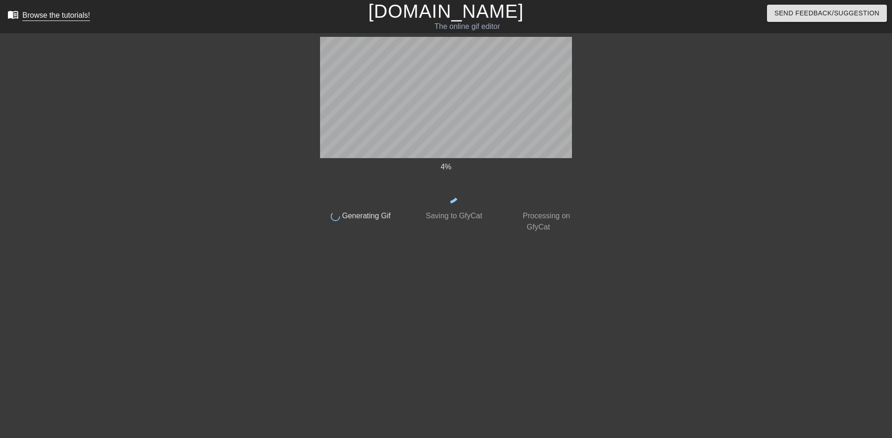
click at [46, 19] on div "Browse the tutorials!" at bounding box center [56, 15] width 68 height 8
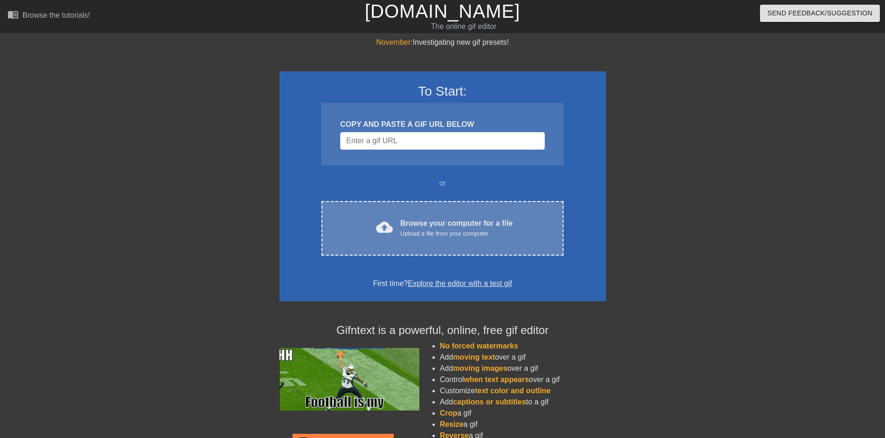
click at [410, 227] on div "Browse your computer for a file Upload a file from your computer" at bounding box center [456, 228] width 112 height 21
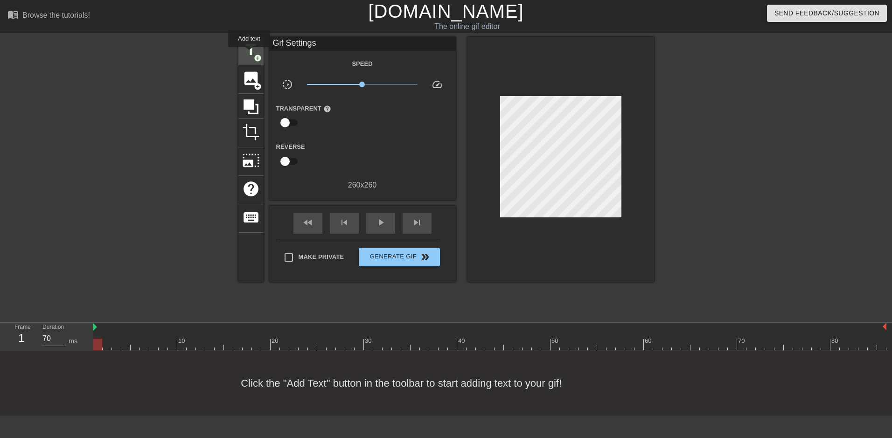
click at [250, 53] on span "title" at bounding box center [251, 50] width 18 height 18
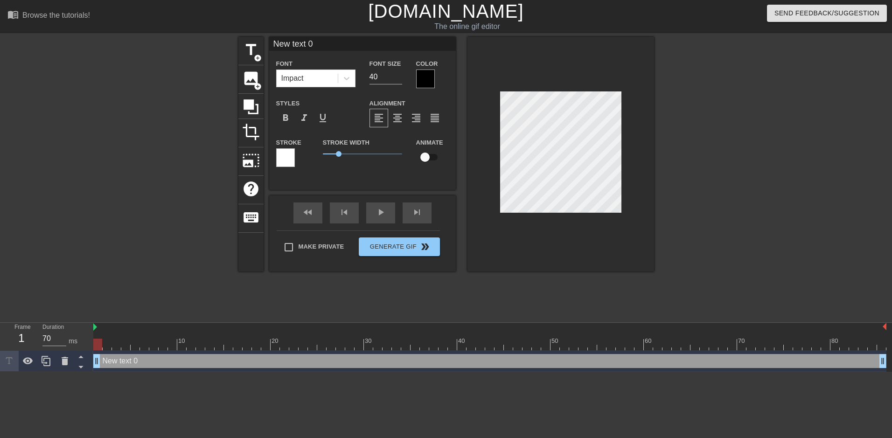
type input "New 0"
type textarea "New 0"
type input "New"
type textarea "New"
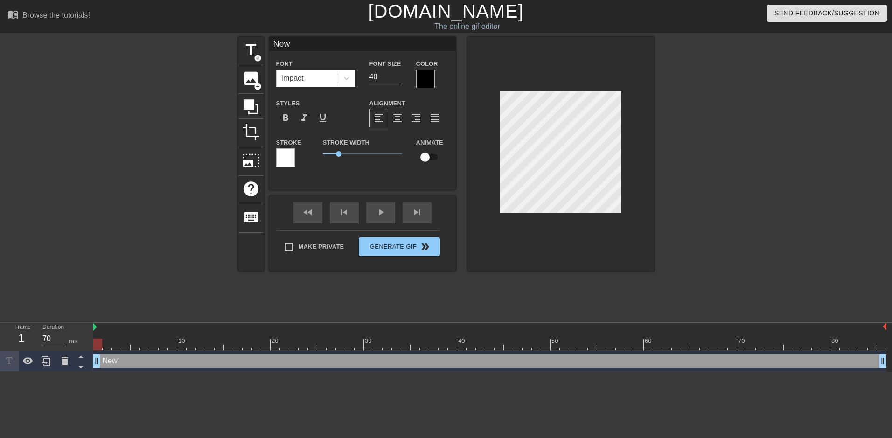
type input "New"
type textarea "New"
type input "New"
type textarea "New"
type input "Ne"
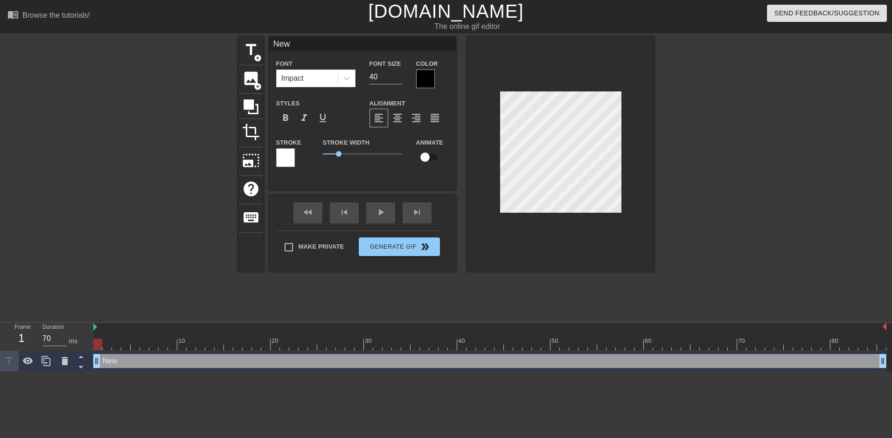
type textarea "Ne"
type input "N"
type textarea "N"
type input "I"
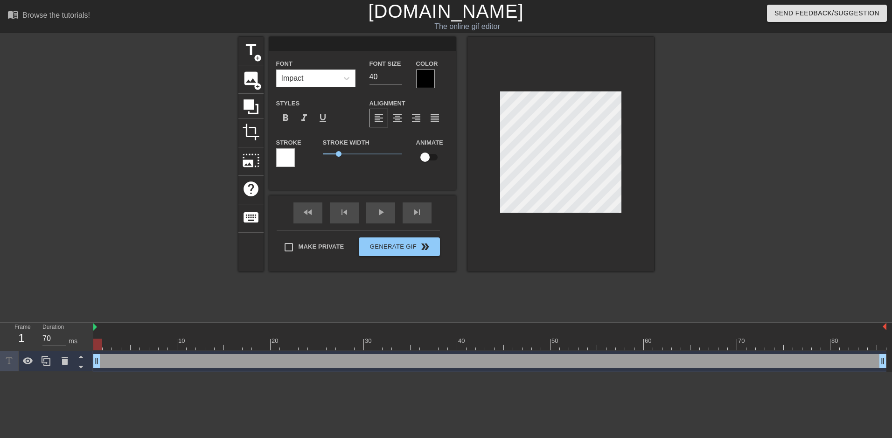
type textarea "I"
type input "IM"
type textarea "IM"
type input "IMA"
type textarea "IMA"
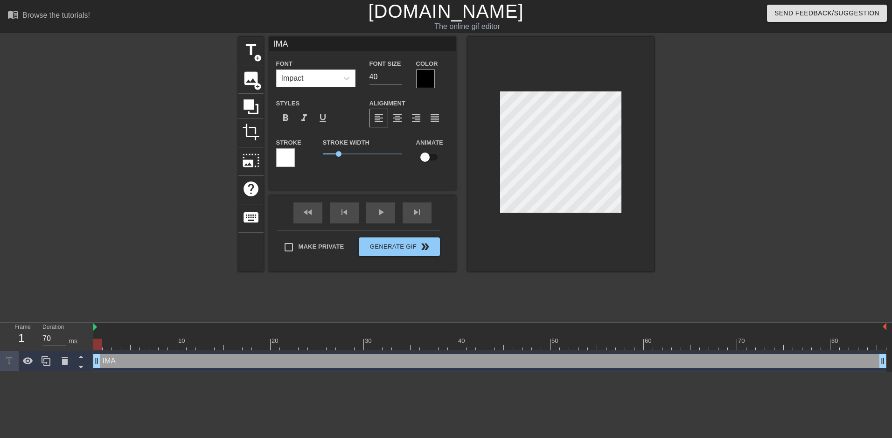
type input "[DEMOGRAPHIC_DATA]"
type textarea "[DEMOGRAPHIC_DATA]"
drag, startPoint x: 337, startPoint y: 153, endPoint x: 329, endPoint y: 154, distance: 8.1
click at [329, 154] on span "0.45" at bounding box center [330, 154] width 6 height 6
click at [397, 80] on input "39" at bounding box center [386, 77] width 33 height 15
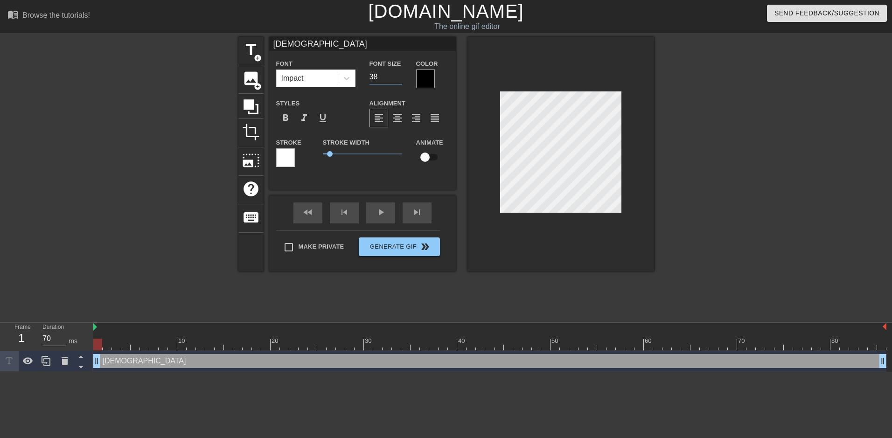
click at [397, 80] on input "38" at bounding box center [386, 77] width 33 height 15
click at [397, 80] on input "37" at bounding box center [386, 77] width 33 height 15
click at [397, 80] on input "36" at bounding box center [386, 77] width 33 height 15
click at [397, 80] on input "35" at bounding box center [386, 77] width 33 height 15
click at [397, 80] on input "34" at bounding box center [386, 77] width 33 height 15
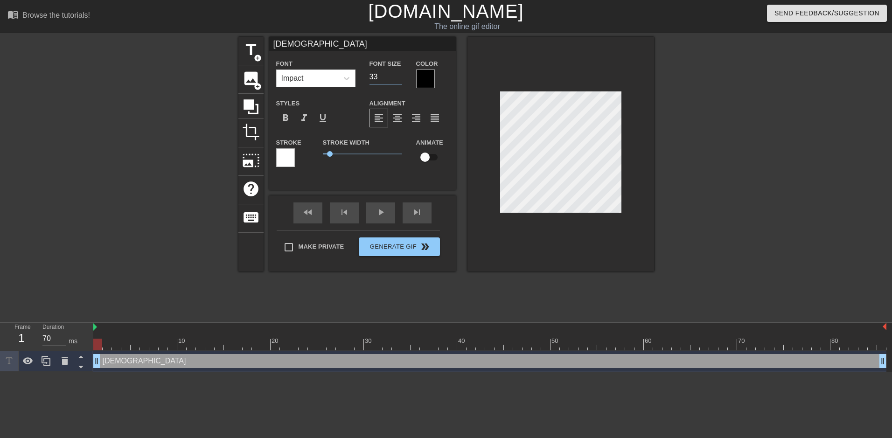
click at [397, 80] on input "33" at bounding box center [386, 77] width 33 height 15
click at [397, 80] on input "32" at bounding box center [386, 77] width 33 height 15
click at [397, 80] on input "31" at bounding box center [386, 77] width 33 height 15
click at [397, 80] on input "30" at bounding box center [386, 77] width 33 height 15
click at [397, 80] on input "29" at bounding box center [386, 77] width 33 height 15
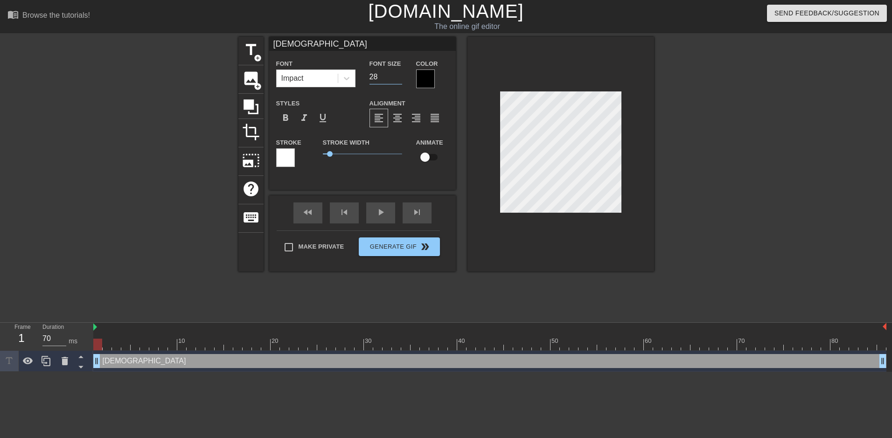
click at [397, 80] on input "28" at bounding box center [386, 77] width 33 height 15
click at [397, 80] on input "27" at bounding box center [386, 77] width 33 height 15
click at [397, 80] on input "26" at bounding box center [386, 77] width 33 height 15
click at [397, 80] on input "25" at bounding box center [386, 77] width 33 height 15
click at [397, 80] on input "24" at bounding box center [386, 77] width 33 height 15
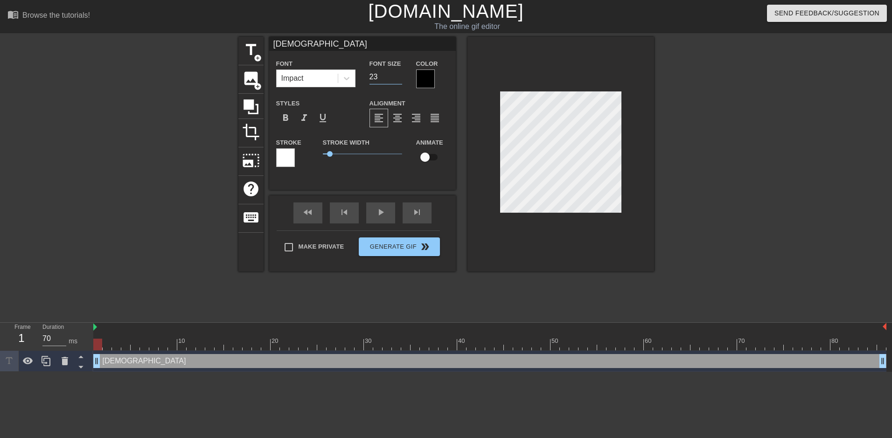
click at [397, 80] on input "23" at bounding box center [386, 77] width 33 height 15
click at [397, 80] on input "22" at bounding box center [386, 77] width 33 height 15
click at [403, 75] on div "Font Size 22" at bounding box center [386, 73] width 47 height 30
click at [399, 75] on input "23" at bounding box center [386, 77] width 33 height 15
click at [399, 75] on input "24" at bounding box center [386, 77] width 33 height 15
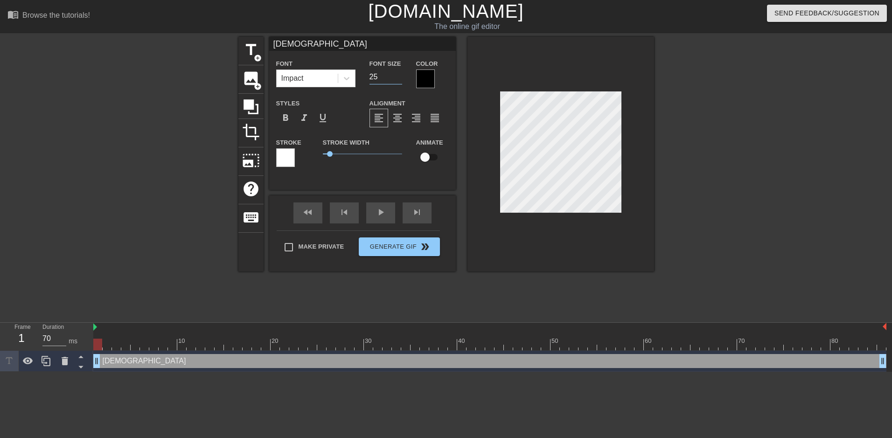
click at [399, 75] on input "25" at bounding box center [386, 77] width 33 height 15
click at [399, 75] on input "26" at bounding box center [386, 77] width 33 height 15
click at [399, 75] on input "27" at bounding box center [386, 77] width 33 height 15
click at [399, 75] on input "28" at bounding box center [386, 77] width 33 height 15
type input "29"
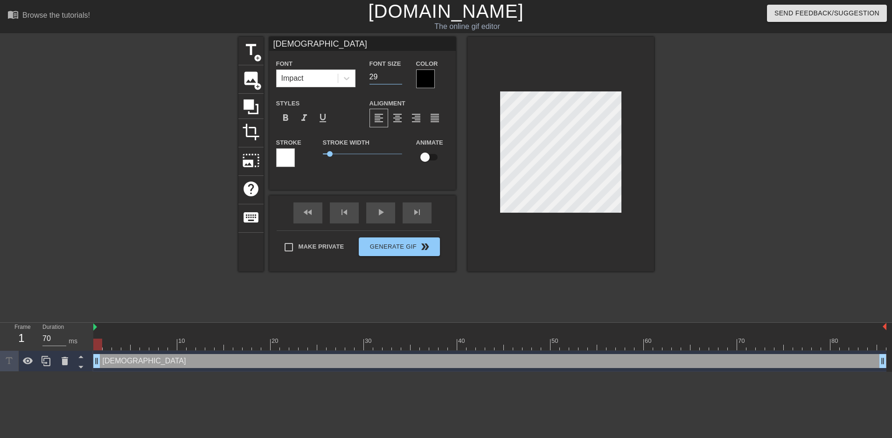
click at [399, 75] on input "29" at bounding box center [386, 77] width 33 height 15
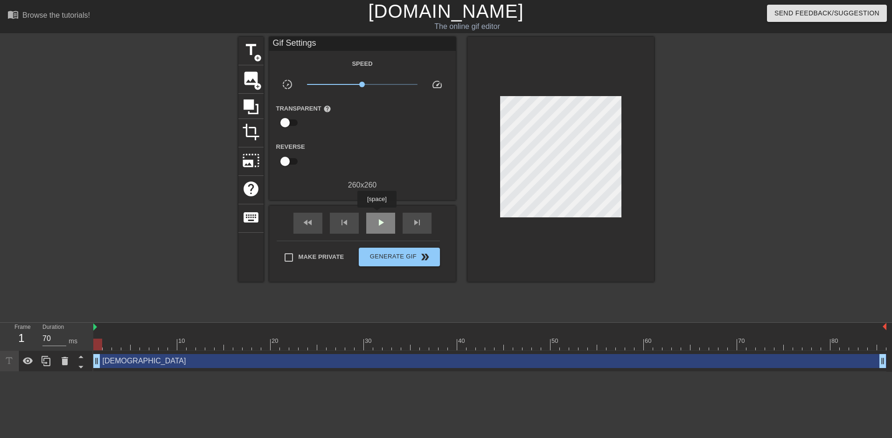
click at [377, 214] on div "play_arrow" at bounding box center [380, 223] width 29 height 21
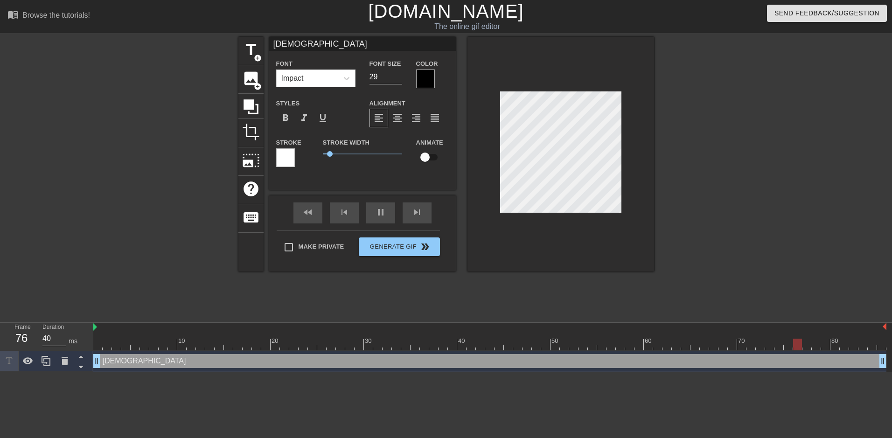
click at [787, 224] on div at bounding box center [735, 177] width 140 height 280
click at [793, 161] on div at bounding box center [735, 177] width 140 height 280
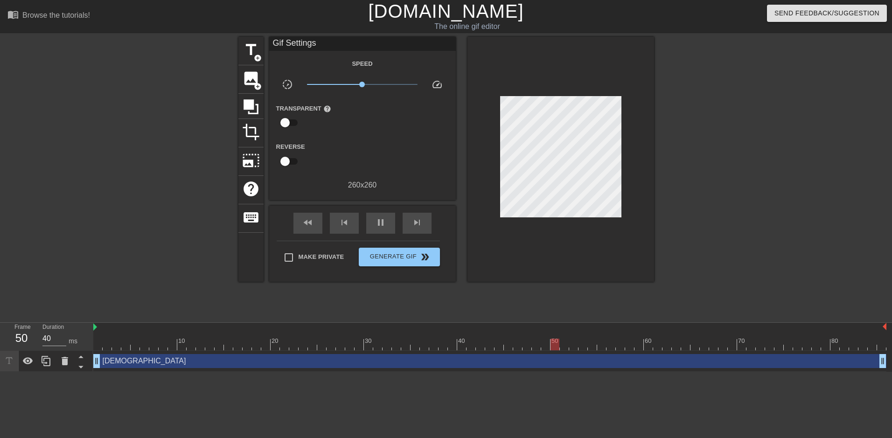
type input "60"
click at [289, 121] on input "checkbox" at bounding box center [285, 123] width 53 height 18
checkbox input "true"
click at [367, 123] on div at bounding box center [363, 123] width 19 height 19
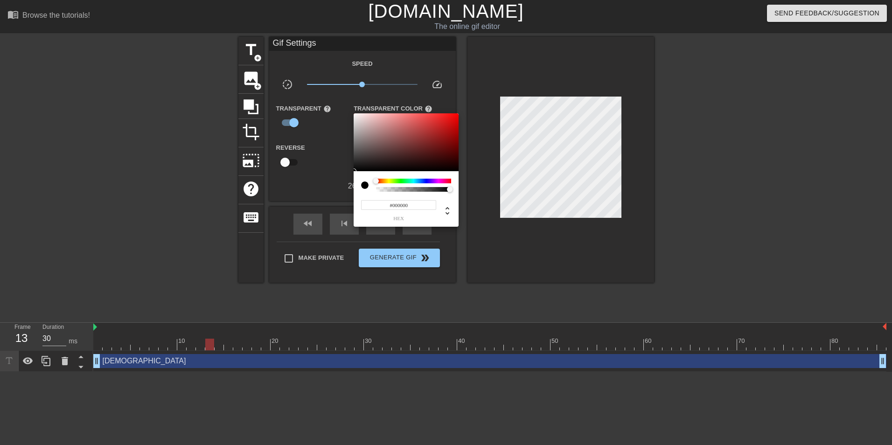
type input "40"
type input "0"
type input "30"
type input "0.3"
type input "70"
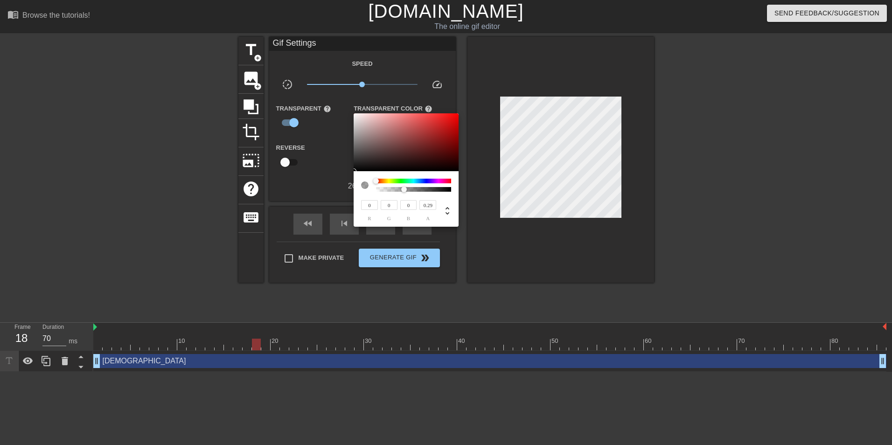
type input "0.28"
drag, startPoint x: 420, startPoint y: 188, endPoint x: 398, endPoint y: 188, distance: 21.9
click at [398, 188] on div at bounding box center [414, 189] width 72 height 5
click at [528, 108] on div at bounding box center [446, 222] width 892 height 445
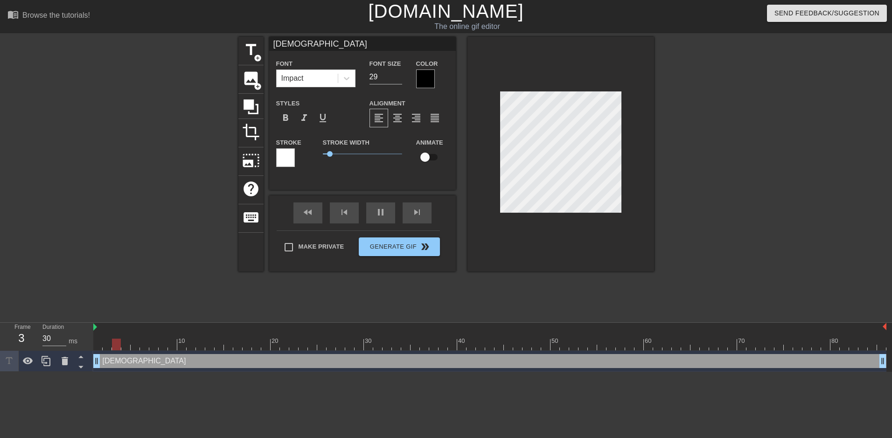
click at [766, 167] on div at bounding box center [735, 177] width 140 height 280
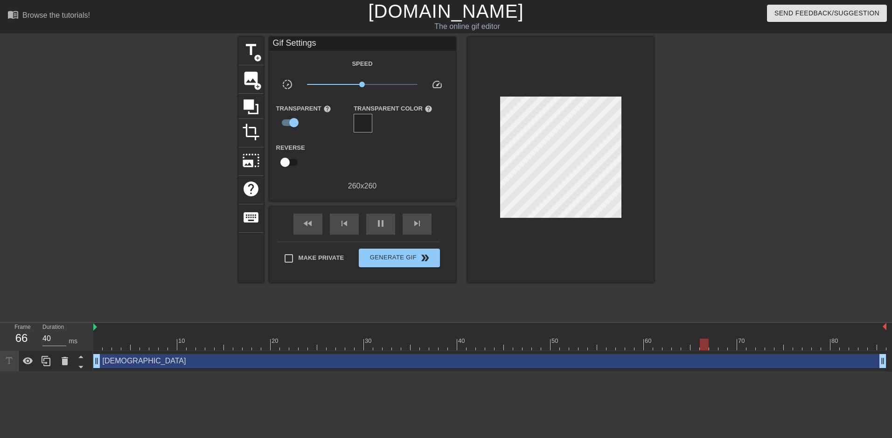
type input "30"
click at [290, 161] on input "checkbox" at bounding box center [285, 163] width 53 height 18
checkbox input "true"
type input "30"
click at [296, 164] on input "checkbox" at bounding box center [293, 163] width 53 height 18
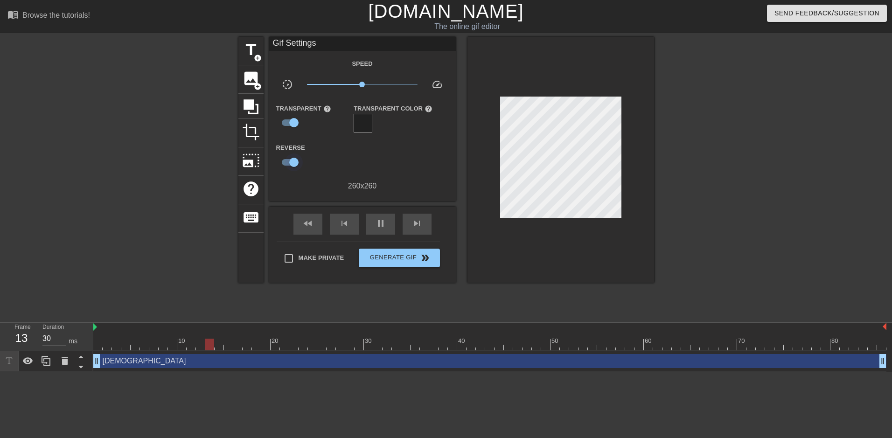
checkbox input "false"
drag, startPoint x: 359, startPoint y: 84, endPoint x: 344, endPoint y: 85, distance: 15.0
click at [344, 85] on span "x0.513" at bounding box center [346, 85] width 6 height 6
drag, startPoint x: 344, startPoint y: 85, endPoint x: 350, endPoint y: 85, distance: 6.5
click at [350, 85] on span "x0.596" at bounding box center [350, 85] width 6 height 6
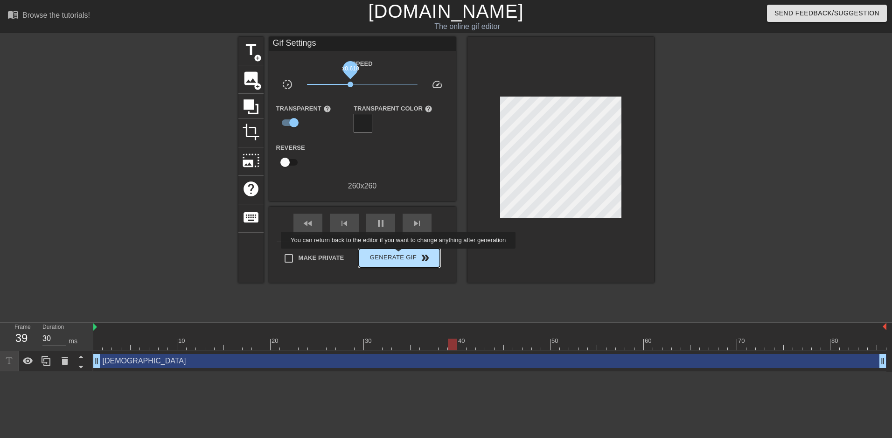
type input "40"
click at [399, 255] on span "Generate Gif double_arrow" at bounding box center [399, 257] width 73 height 11
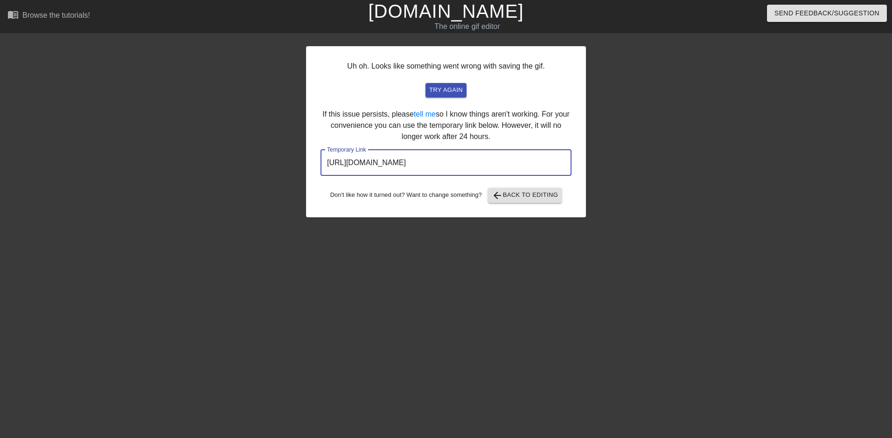
click at [492, 161] on input "https://www.gifntext.com/temp_generations/Kpr6niQ3.gif" at bounding box center [446, 163] width 251 height 26
click at [434, 88] on span "try again" at bounding box center [446, 90] width 34 height 11
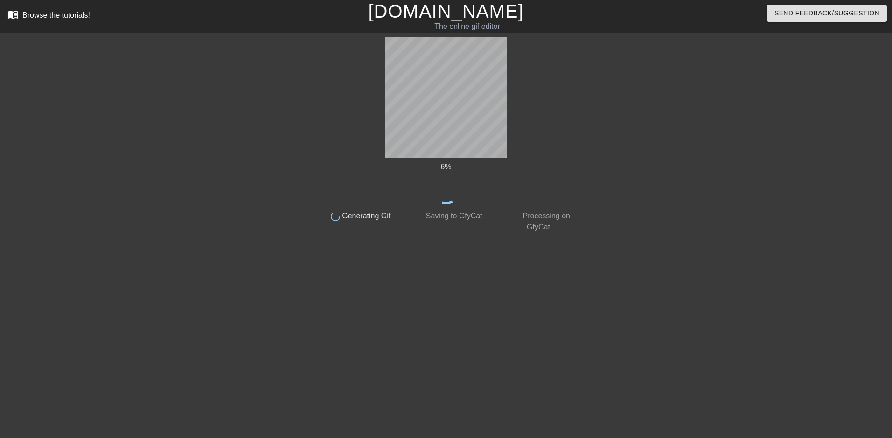
click at [69, 16] on div "Browse the tutorials!" at bounding box center [56, 15] width 68 height 8
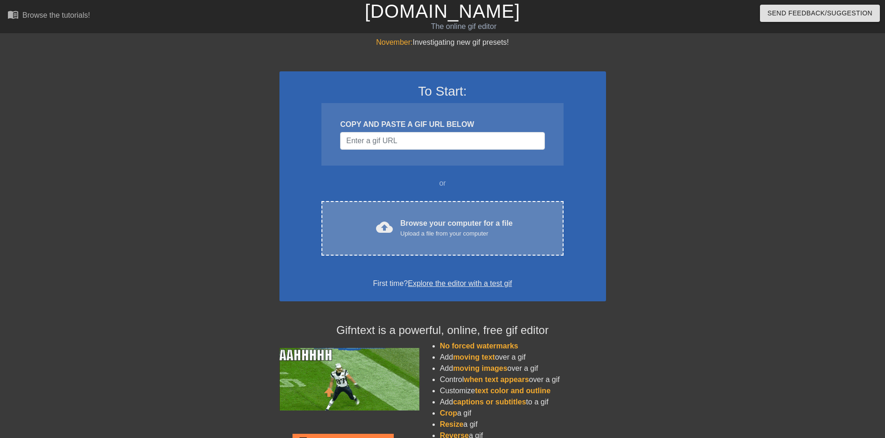
click at [444, 207] on div "cloud_upload Browse your computer for a file Upload a file from your computer C…" at bounding box center [443, 228] width 242 height 55
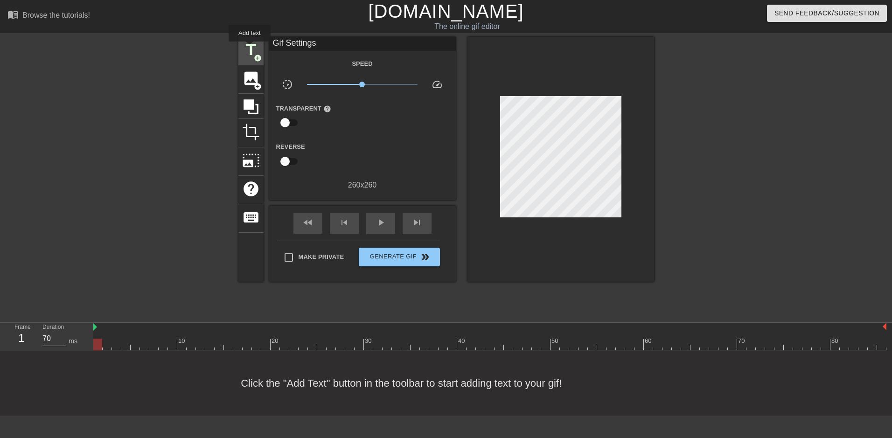
click at [250, 48] on span "title" at bounding box center [251, 50] width 18 height 18
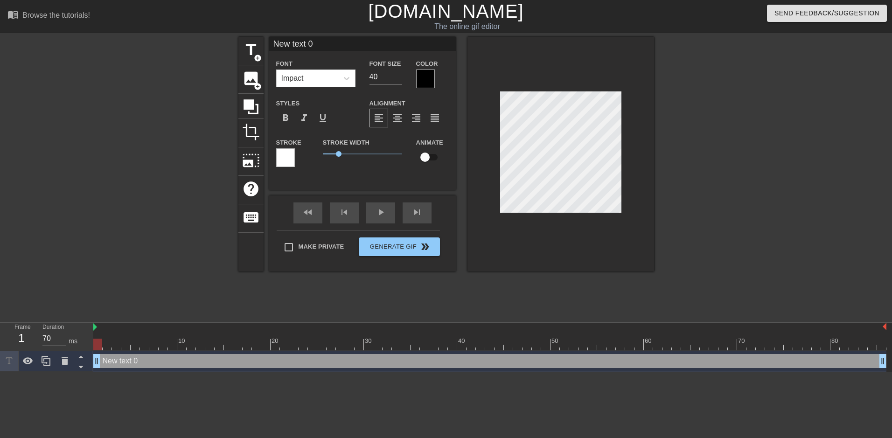
scroll to position [1, 3]
type input "New text"
type textarea "New text"
type input "New text"
type textarea "New text"
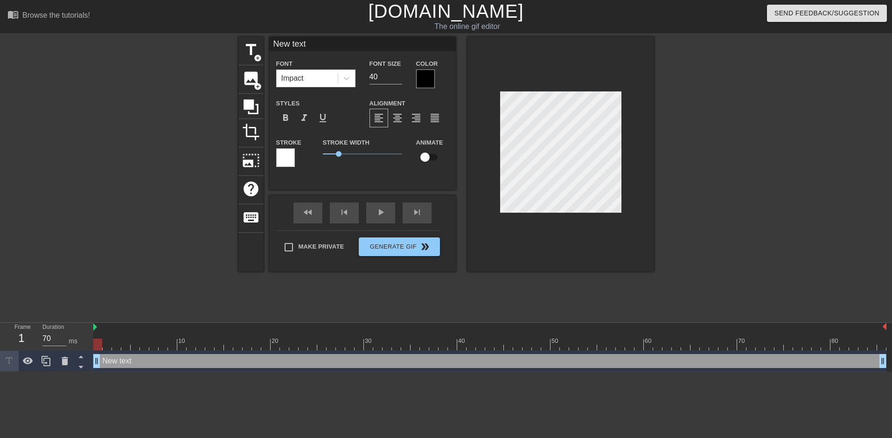
type input "New tex"
type textarea "New tex"
type input "New te"
type textarea "New te"
type input "New t"
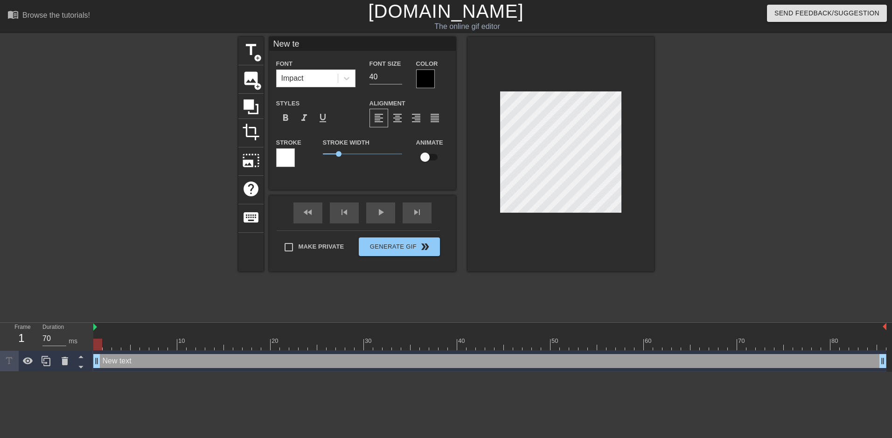
type textarea "New t"
type input "New"
type textarea "New"
type input "New"
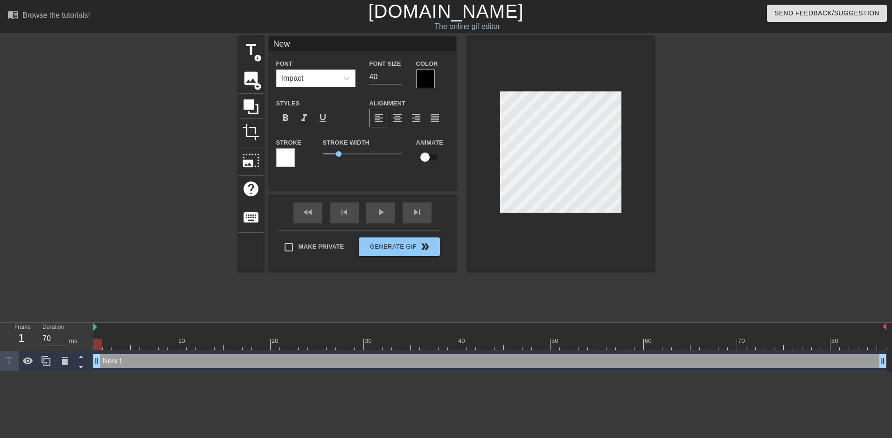
type textarea "New"
type input "Ne"
type textarea "Ne"
type input "N"
type textarea "N"
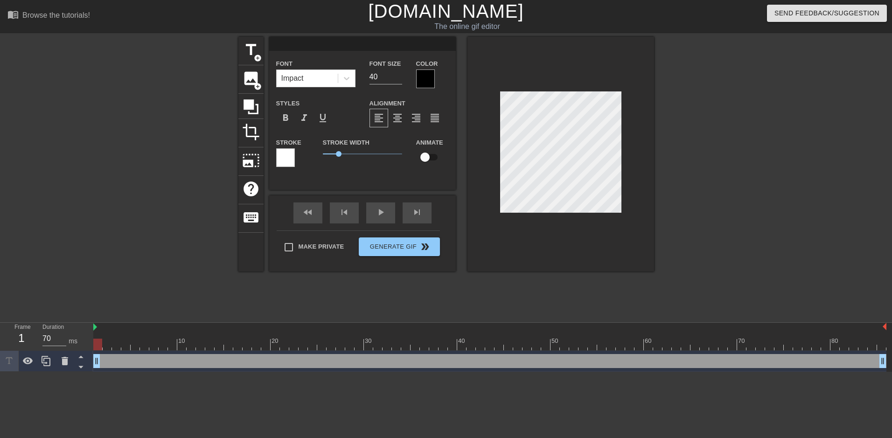
type input "I"
type textarea "I"
type input "IM"
type textarea "IM"
type input "IMA"
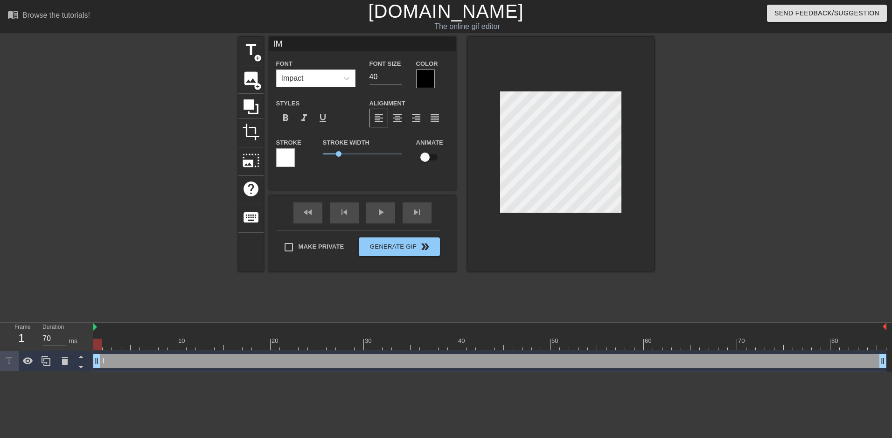
type textarea "IMA"
type input "[DEMOGRAPHIC_DATA]"
type textarea "[DEMOGRAPHIC_DATA]"
click at [384, 78] on input "40" at bounding box center [386, 77] width 33 height 15
click at [398, 79] on input "30" at bounding box center [386, 77] width 33 height 15
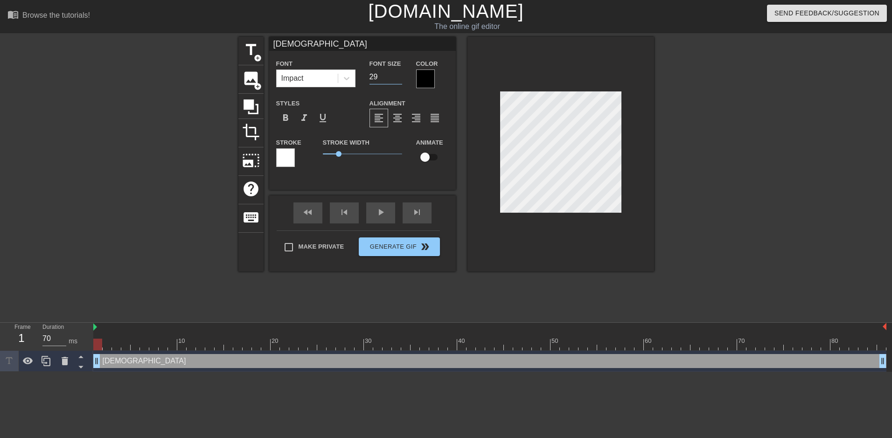
click at [398, 79] on input "29" at bounding box center [386, 77] width 33 height 15
click at [398, 79] on input "28" at bounding box center [386, 77] width 33 height 15
type input "27"
click at [398, 79] on input "27" at bounding box center [386, 77] width 33 height 15
click at [335, 154] on span "0.75" at bounding box center [335, 154] width 6 height 6
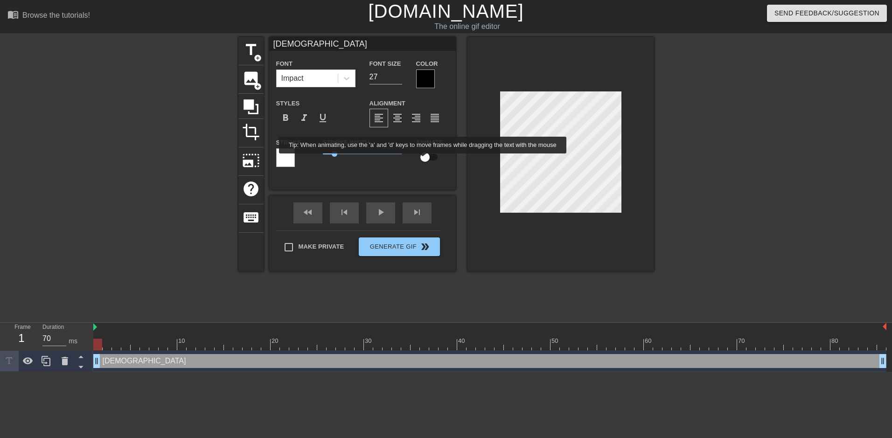
click at [423, 160] on input "checkbox" at bounding box center [425, 157] width 53 height 18
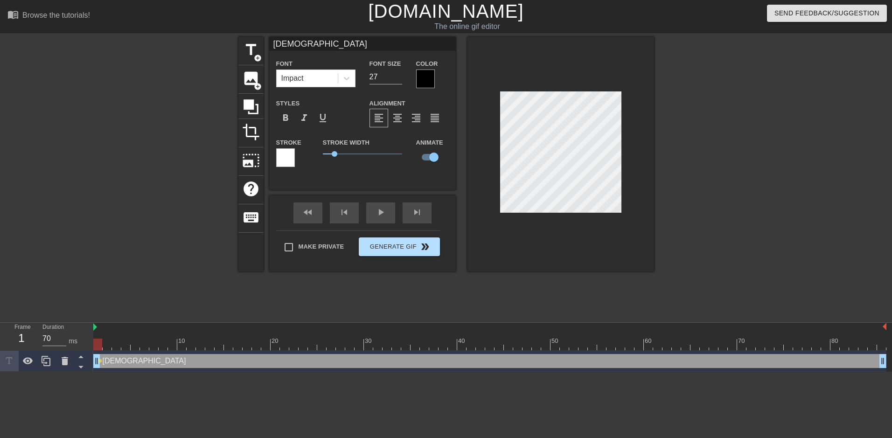
click at [407, 148] on input "checkbox" at bounding box center [433, 157] width 53 height 18
checkbox input "false"
click at [380, 215] on div "play_arrow" at bounding box center [380, 213] width 29 height 21
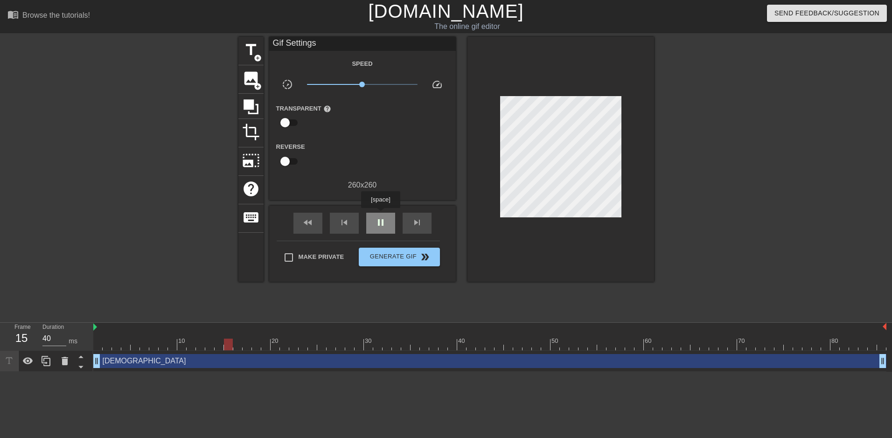
click at [380, 215] on div "pause" at bounding box center [380, 223] width 29 height 21
type input "60"
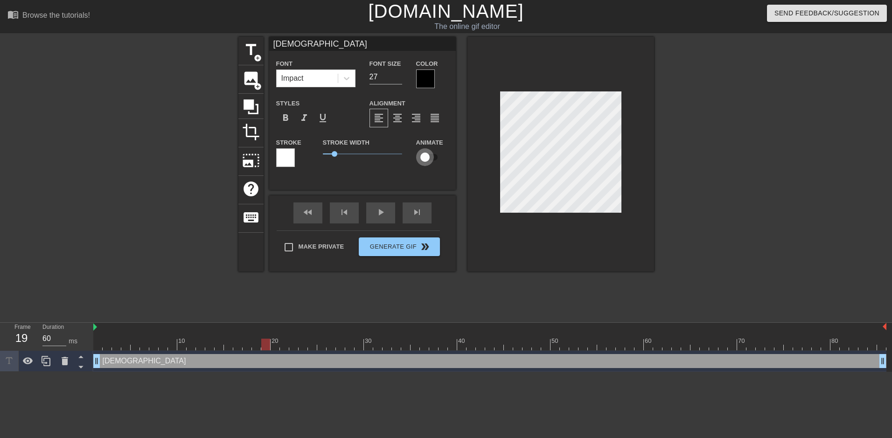
click at [426, 154] on input "checkbox" at bounding box center [425, 157] width 53 height 18
checkbox input "true"
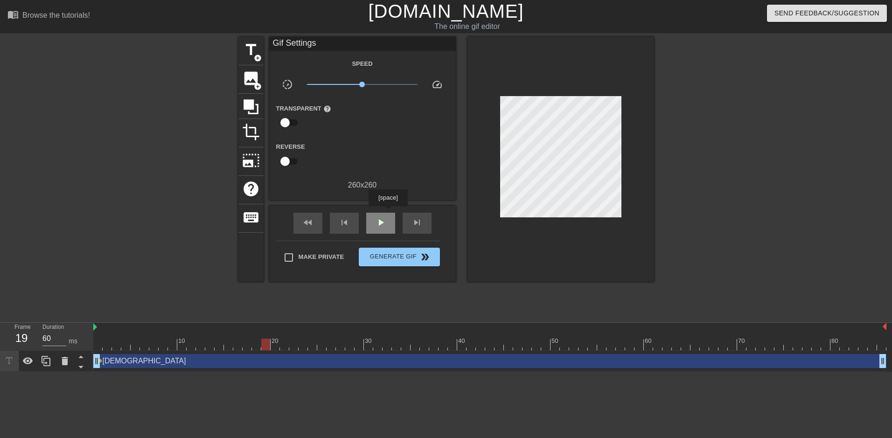
click at [388, 213] on div "play_arrow" at bounding box center [380, 223] width 29 height 21
type input "30"
click at [385, 220] on span "pause" at bounding box center [380, 222] width 11 height 11
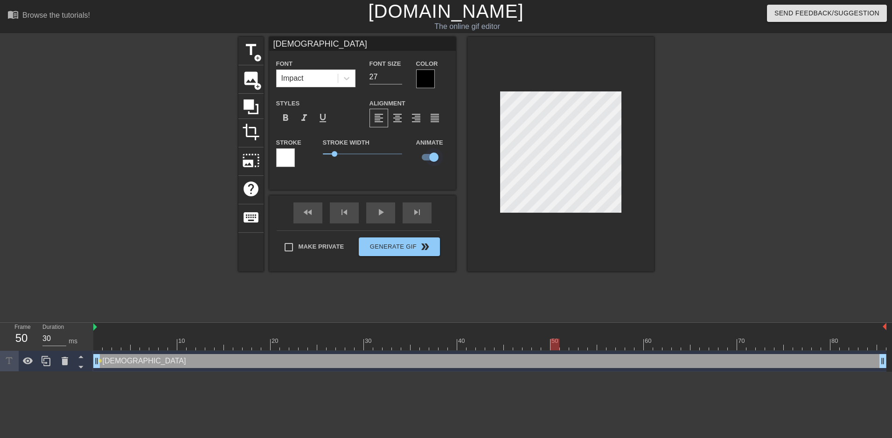
click at [431, 155] on input "checkbox" at bounding box center [433, 157] width 53 height 18
checkbox input "false"
click at [255, 155] on span "photo_size_select_large" at bounding box center [251, 161] width 18 height 18
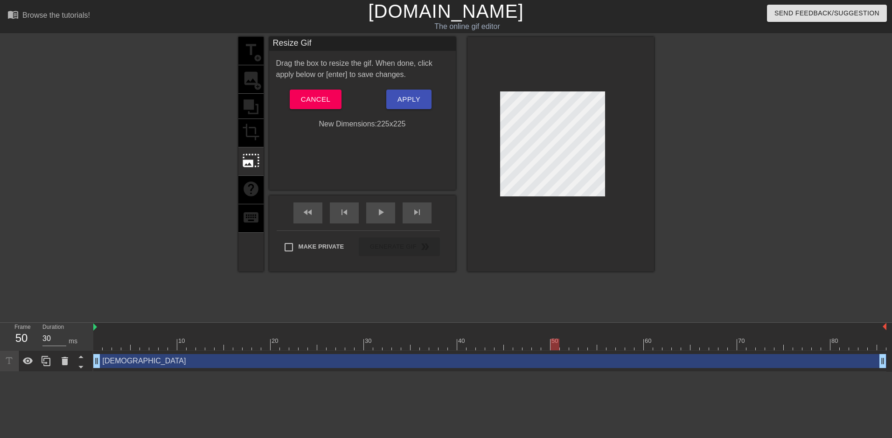
drag, startPoint x: 620, startPoint y: 210, endPoint x: 566, endPoint y: 175, distance: 64.5
click at [553, 92] on span at bounding box center [553, 92] width 0 height 0
drag, startPoint x: 543, startPoint y: 168, endPoint x: 558, endPoint y: 173, distance: 15.6
click at [558, 173] on div at bounding box center [552, 143] width 105 height 105
click at [411, 99] on span "Apply" at bounding box center [409, 99] width 23 height 12
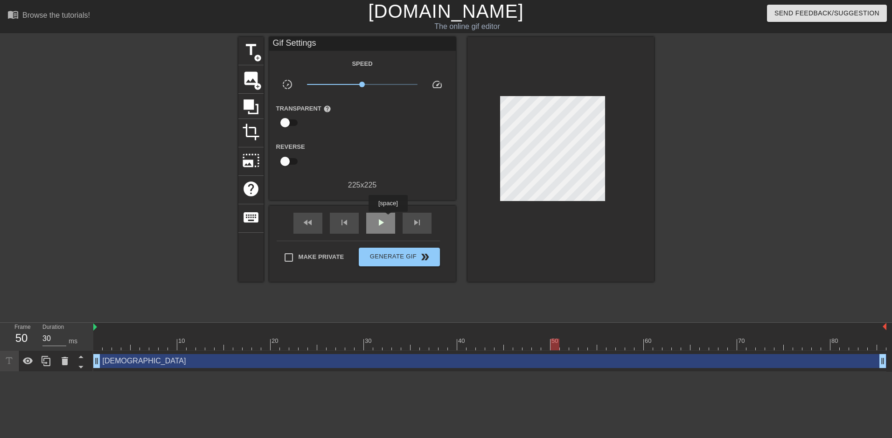
click at [390, 220] on div "play_arrow" at bounding box center [380, 223] width 29 height 21
type input "40"
click at [393, 256] on span "Generate Gif double_arrow" at bounding box center [399, 257] width 73 height 11
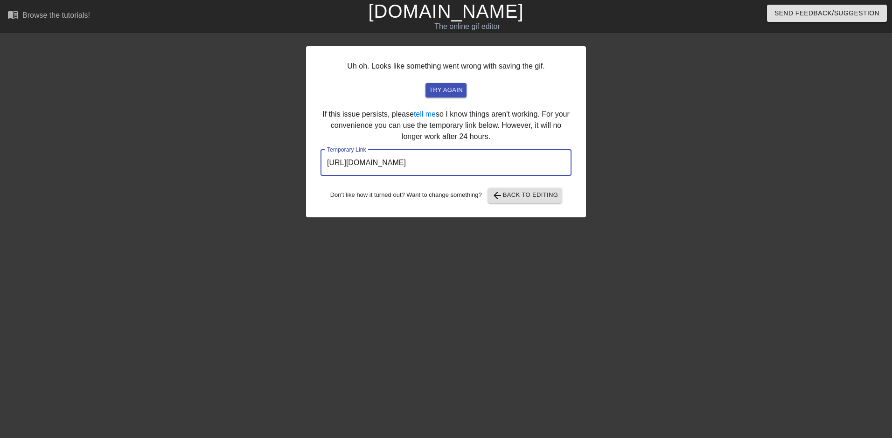
click at [433, 165] on input "https://www.gifntext.com/temp_generations/6NLQb7xz.gif" at bounding box center [446, 163] width 251 height 26
